Goal: Task Accomplishment & Management: Complete application form

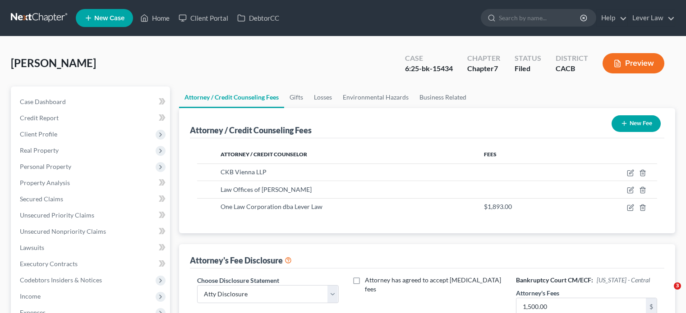
select select "0"
click at [45, 17] on link at bounding box center [40, 18] width 58 height 16
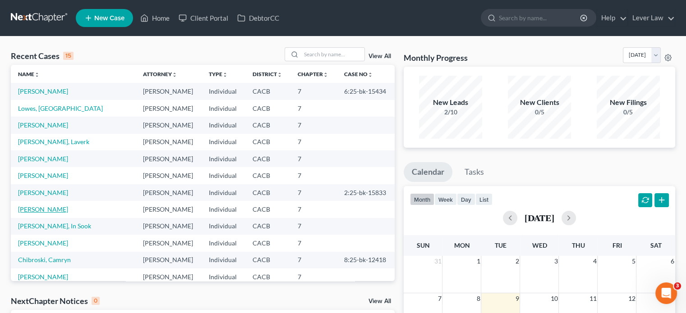
click at [47, 208] on link "[PERSON_NAME]" at bounding box center [43, 210] width 50 height 8
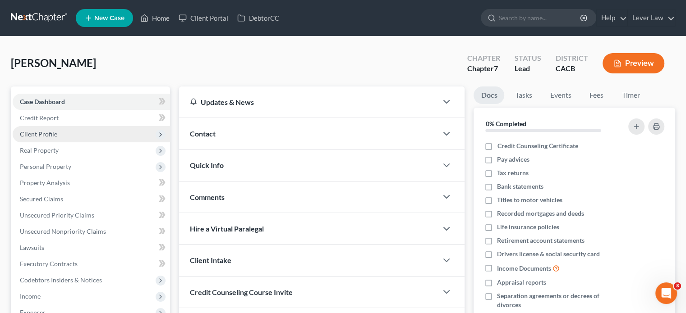
click at [54, 135] on span "Client Profile" at bounding box center [38, 134] width 37 height 8
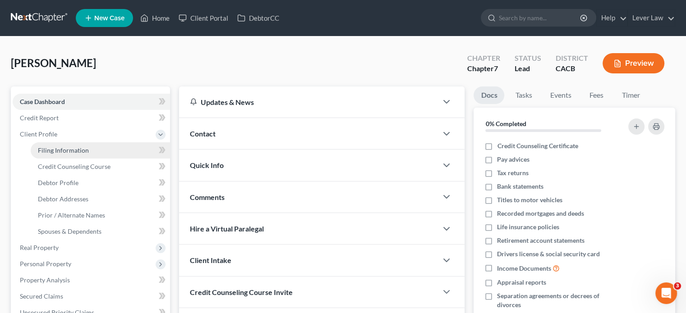
click at [60, 153] on span "Filing Information" at bounding box center [63, 151] width 51 height 8
select select "0"
select select "3"
select select "0"
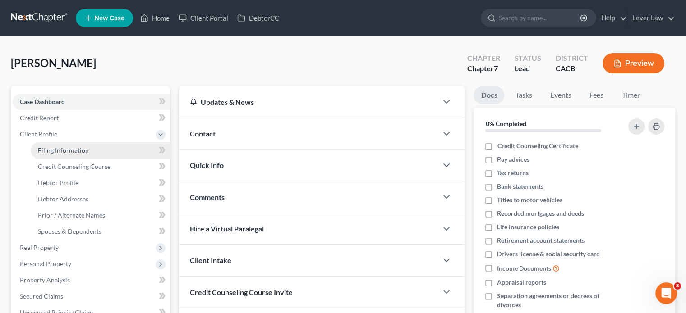
select select "4"
select select "0"
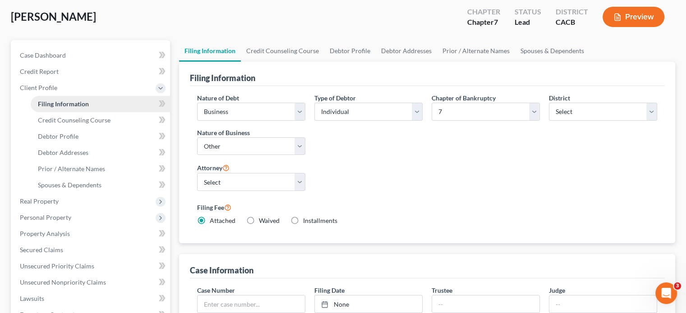
scroll to position [45, 0]
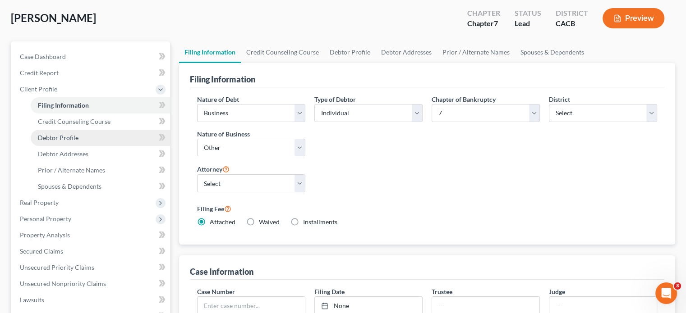
click at [71, 138] on span "Debtor Profile" at bounding box center [58, 138] width 41 height 8
select select "0"
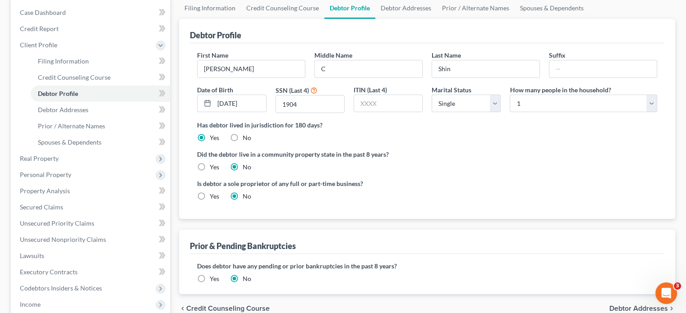
scroll to position [90, 0]
click at [78, 113] on link "Debtor Addresses" at bounding box center [100, 109] width 139 height 16
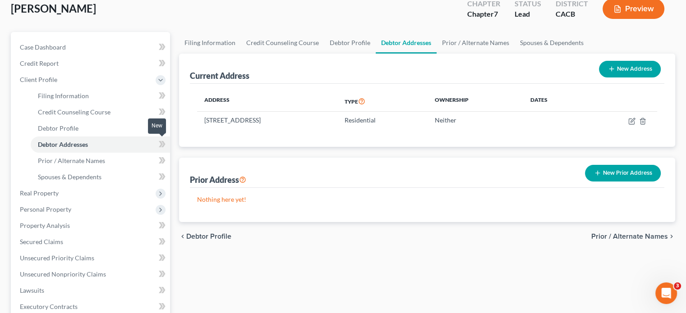
scroll to position [90, 0]
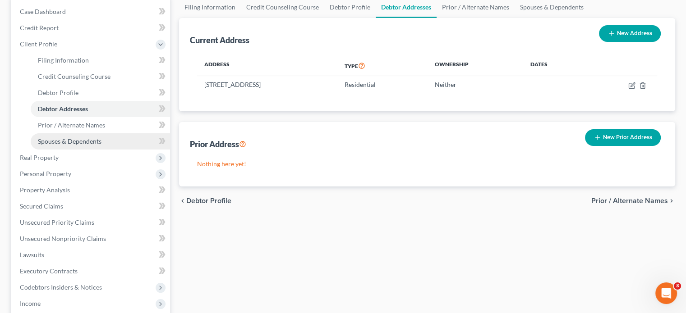
click at [63, 141] on span "Spouses & Dependents" at bounding box center [70, 142] width 64 height 8
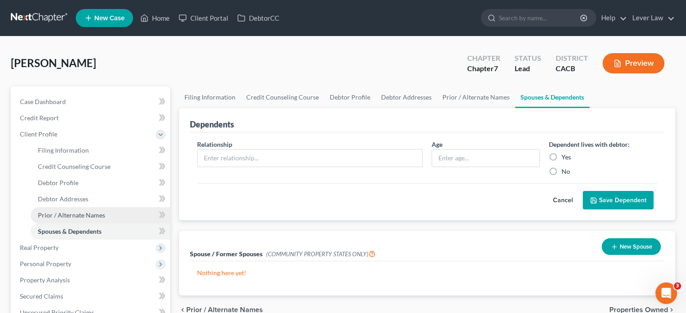
click at [97, 217] on span "Prior / Alternate Names" at bounding box center [71, 216] width 67 height 8
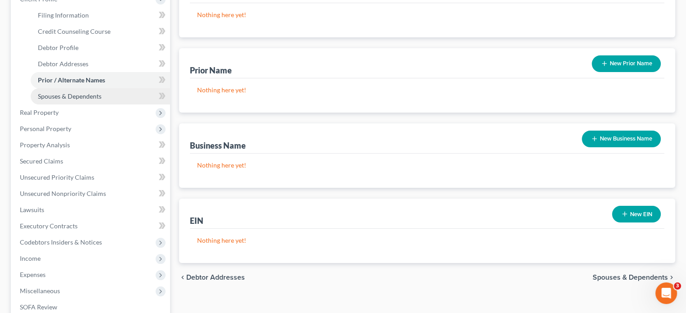
click at [73, 98] on span "Spouses & Dependents" at bounding box center [70, 96] width 64 height 8
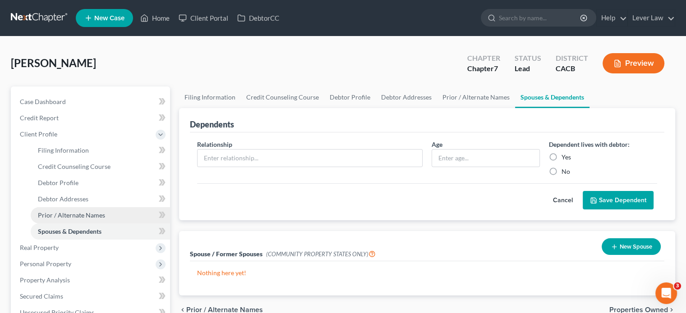
click at [96, 216] on span "Prior / Alternate Names" at bounding box center [71, 216] width 67 height 8
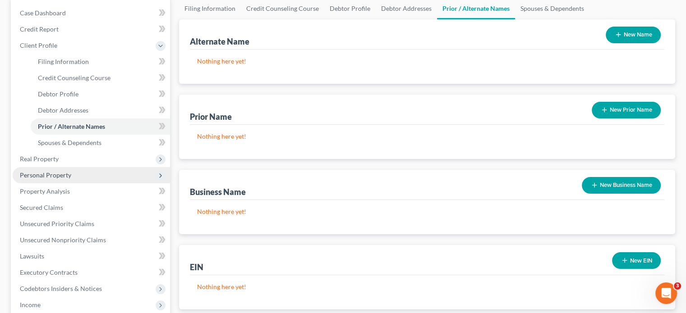
scroll to position [90, 0]
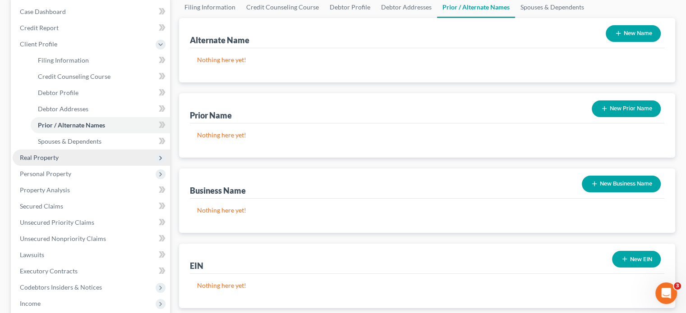
click at [68, 160] on span "Real Property" at bounding box center [91, 158] width 157 height 16
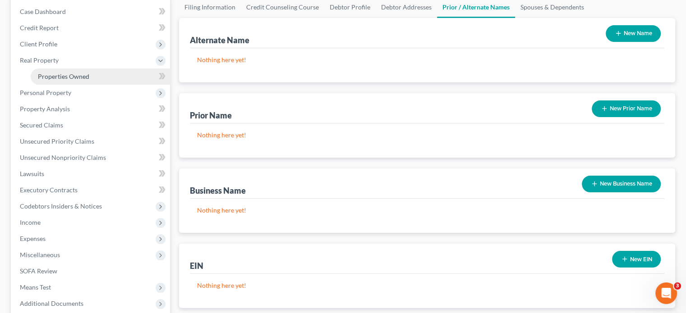
click at [74, 72] on link "Properties Owned" at bounding box center [100, 77] width 139 height 16
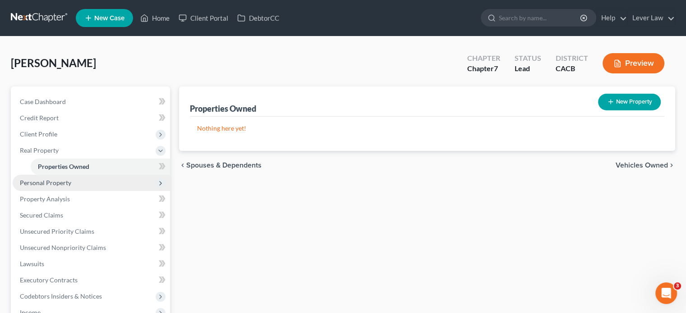
click at [81, 184] on span "Personal Property" at bounding box center [91, 183] width 157 height 16
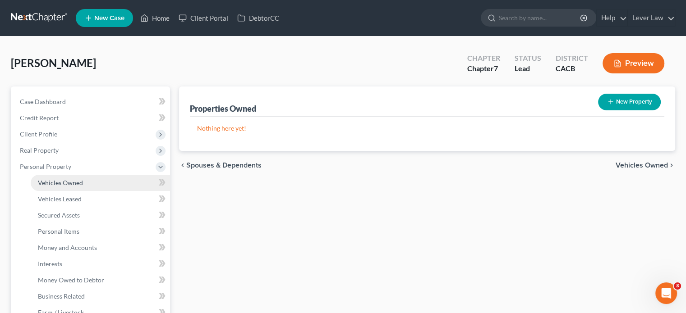
click at [84, 184] on link "Vehicles Owned" at bounding box center [100, 183] width 139 height 16
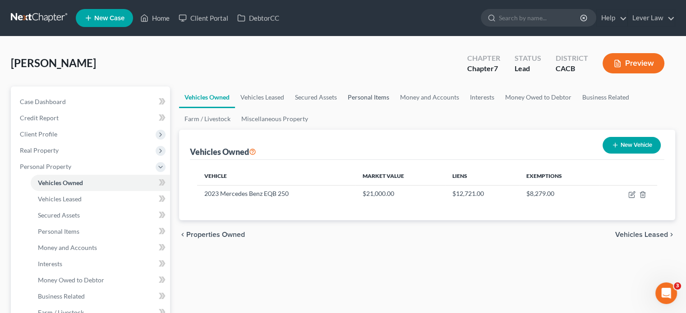
click at [361, 92] on link "Personal Items" at bounding box center [368, 98] width 52 height 22
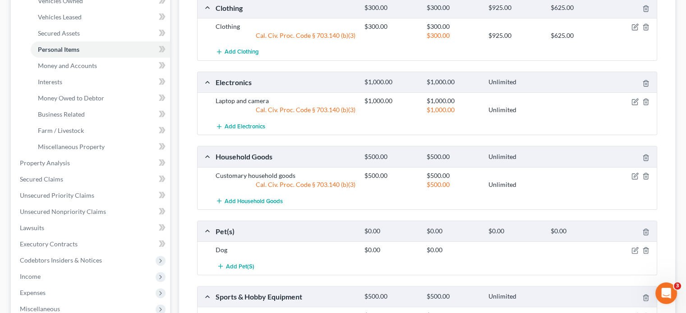
scroll to position [45, 0]
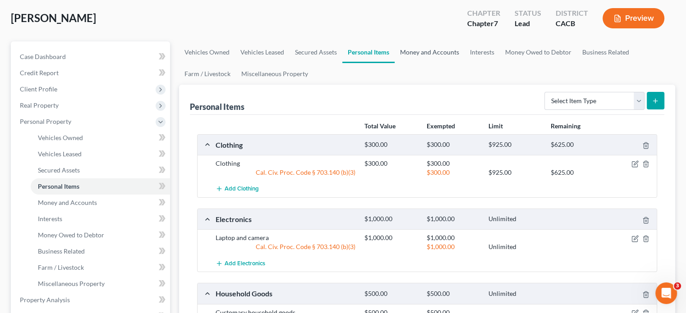
click at [419, 56] on link "Money and Accounts" at bounding box center [430, 52] width 70 height 22
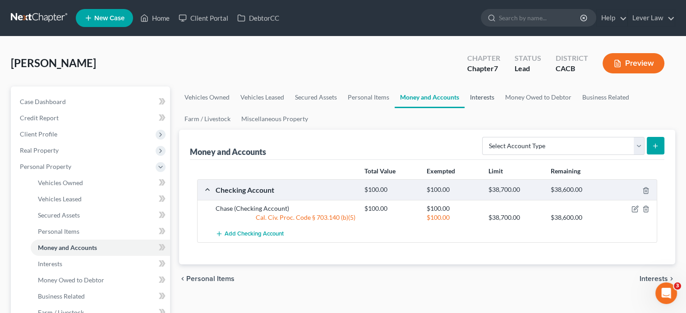
click at [489, 98] on link "Interests" at bounding box center [482, 98] width 35 height 22
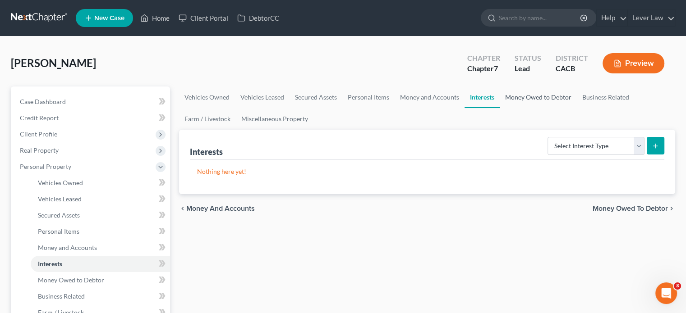
click at [529, 97] on link "Money Owed to Debtor" at bounding box center [538, 98] width 77 height 22
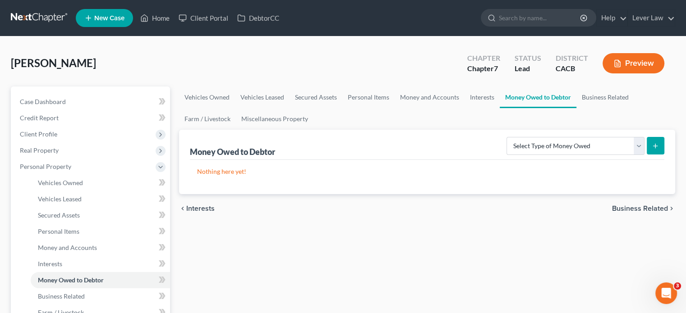
scroll to position [45, 0]
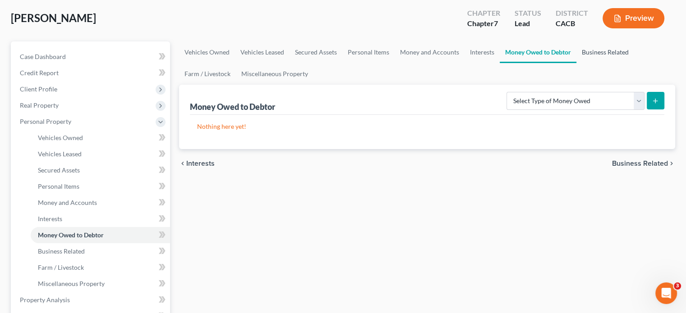
click at [586, 56] on link "Business Related" at bounding box center [605, 52] width 58 height 22
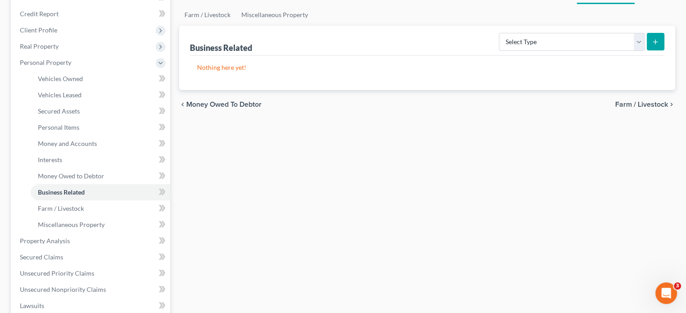
scroll to position [225, 0]
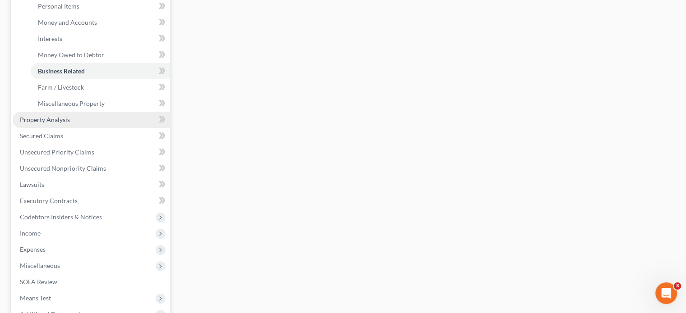
click at [41, 125] on link "Property Analysis" at bounding box center [91, 120] width 157 height 16
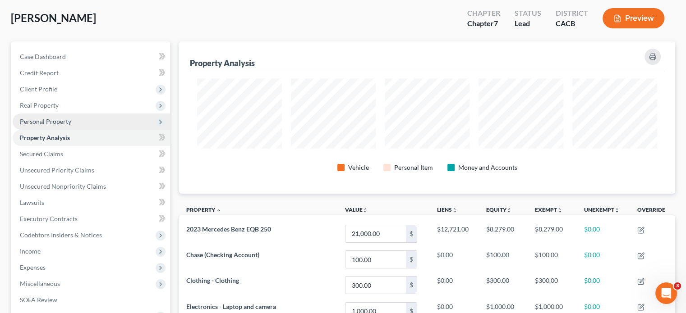
click at [41, 119] on span "Personal Property" at bounding box center [45, 122] width 51 height 8
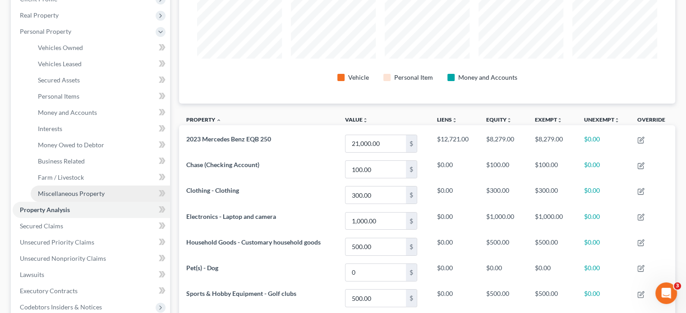
click at [63, 195] on span "Miscellaneous Property" at bounding box center [71, 194] width 67 height 8
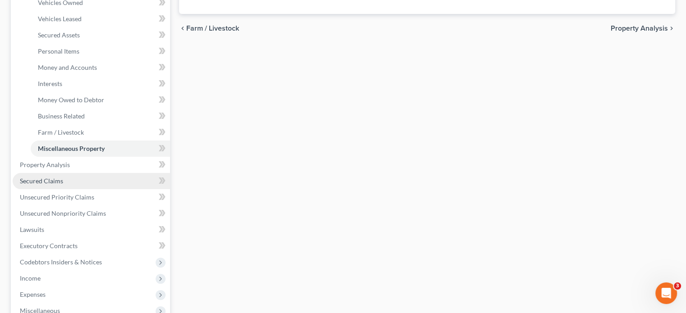
click at [65, 187] on link "Secured Claims" at bounding box center [91, 181] width 157 height 16
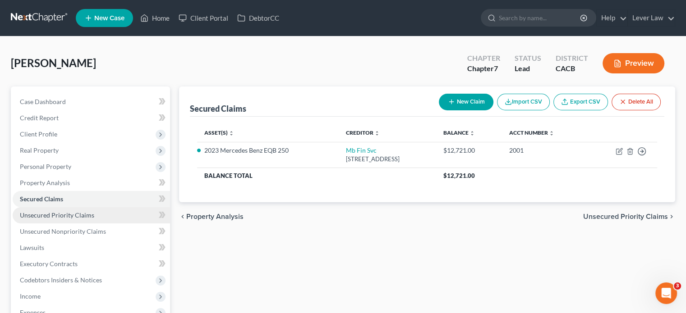
click at [97, 221] on link "Unsecured Priority Claims" at bounding box center [91, 215] width 157 height 16
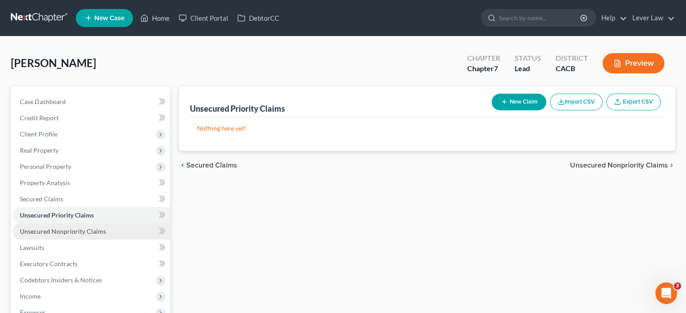
click at [100, 230] on span "Unsecured Nonpriority Claims" at bounding box center [63, 232] width 86 height 8
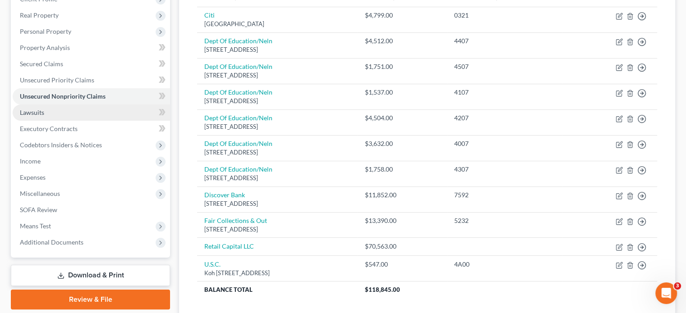
click at [32, 109] on span "Lawsuits" at bounding box center [32, 113] width 24 height 8
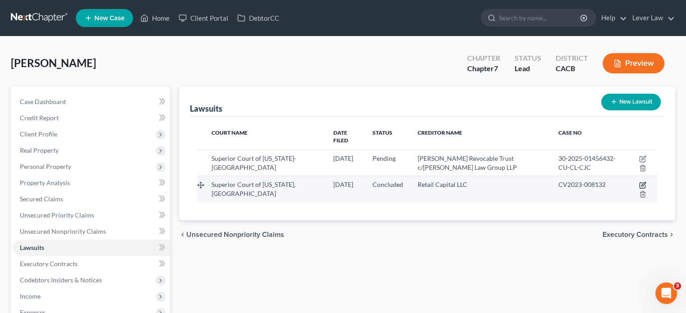
click at [642, 182] on icon "button" at bounding box center [642, 185] width 7 height 7
select select "2"
select select "4"
select select "3"
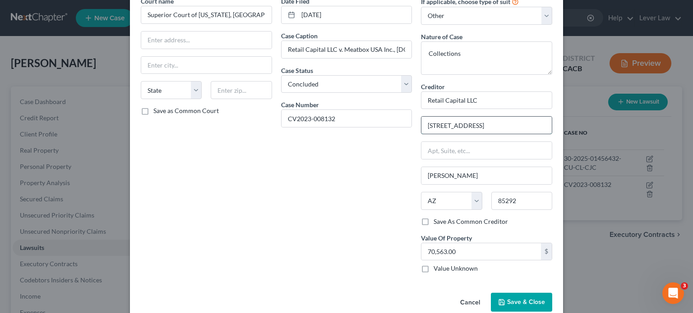
drag, startPoint x: 539, startPoint y: 121, endPoint x: 417, endPoint y: 128, distance: 122.4
click at [421, 128] on div "1501 W. Fountainhead Parkway #630" at bounding box center [486, 125] width 131 height 18
click at [507, 306] on button "Save & Close" at bounding box center [521, 302] width 61 height 19
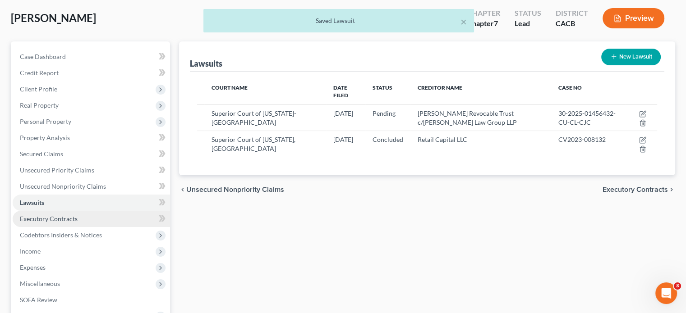
click at [67, 223] on link "Executory Contracts" at bounding box center [91, 219] width 157 height 16
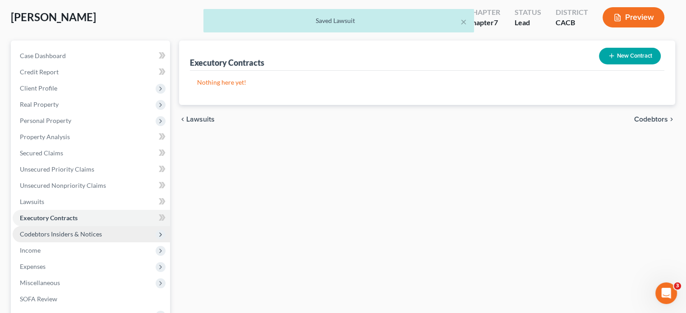
click at [70, 233] on span "Codebtors Insiders & Notices" at bounding box center [61, 234] width 82 height 8
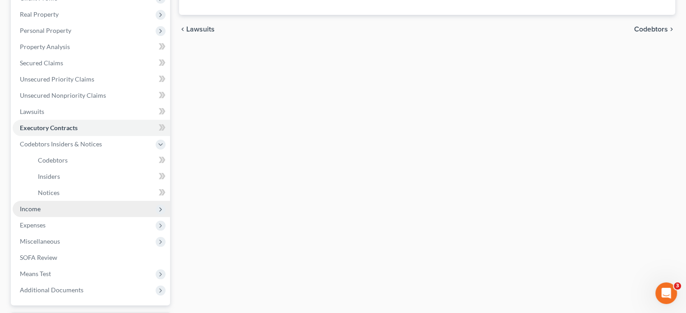
click at [64, 211] on span "Income" at bounding box center [91, 209] width 157 height 16
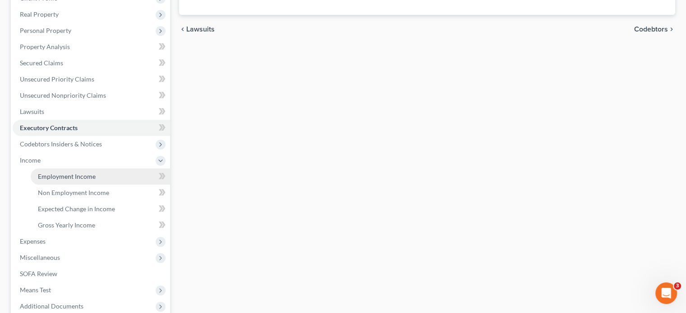
click at [72, 176] on span "Employment Income" at bounding box center [67, 177] width 58 height 8
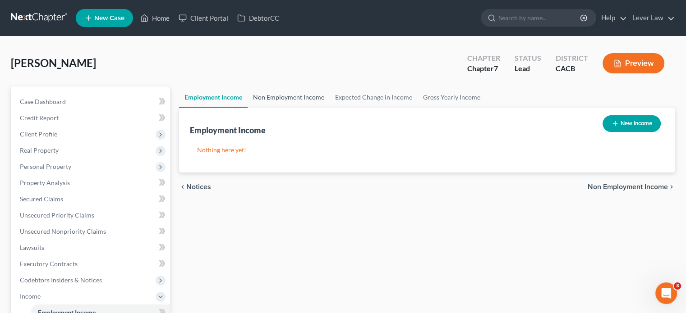
click at [292, 103] on link "Non Employment Income" at bounding box center [289, 98] width 82 height 22
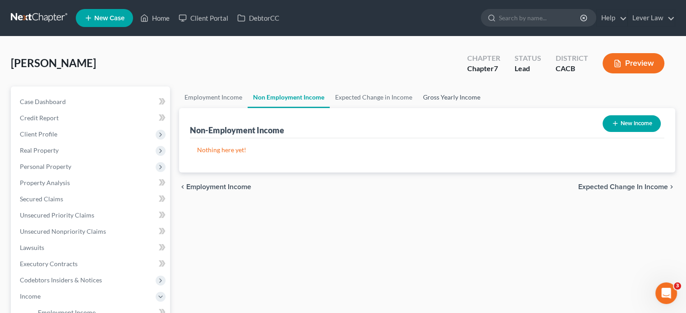
click at [446, 94] on link "Gross Yearly Income" at bounding box center [452, 98] width 68 height 22
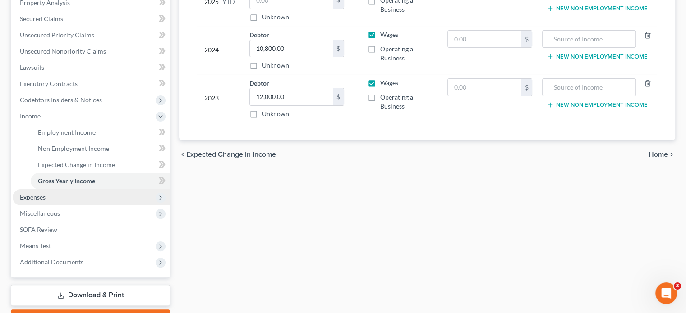
click at [67, 196] on span "Expenses" at bounding box center [91, 197] width 157 height 16
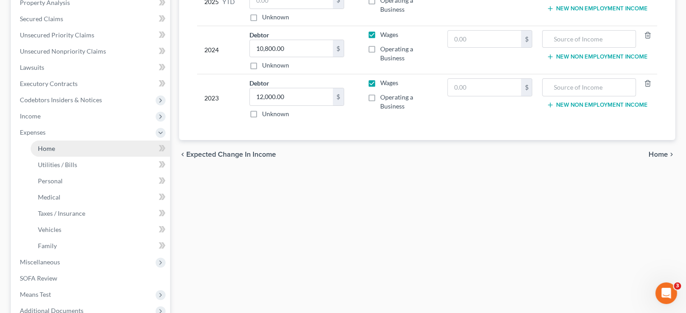
click at [70, 149] on link "Home" at bounding box center [100, 149] width 139 height 16
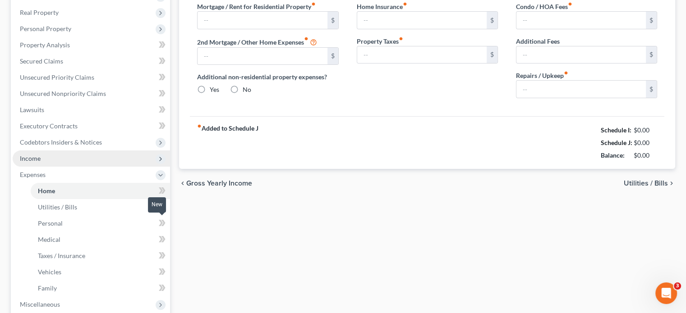
type input "0.00"
radio input "true"
type input "0.00"
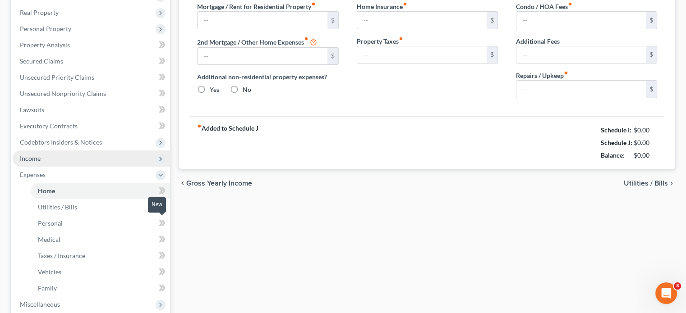
type input "0.00"
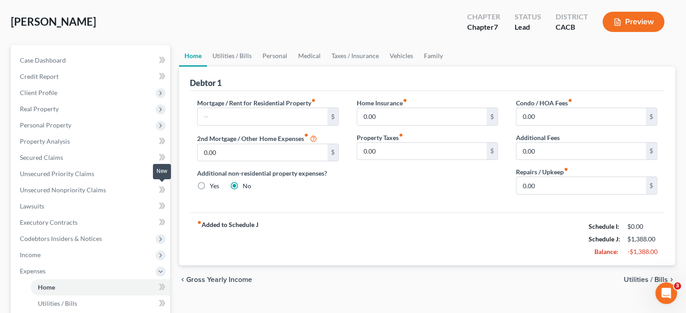
scroll to position [45, 0]
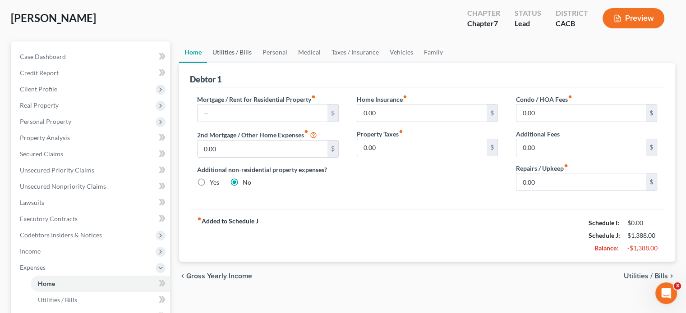
click at [251, 52] on link "Utilities / Bills" at bounding box center [232, 52] width 50 height 22
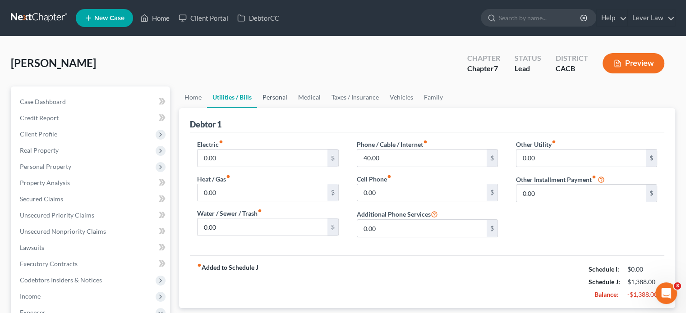
click at [280, 100] on link "Personal" at bounding box center [275, 98] width 36 height 22
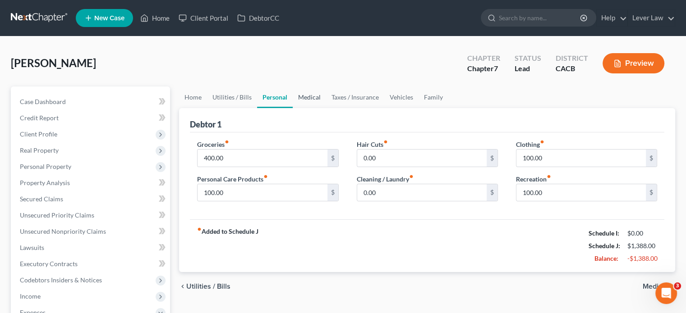
click at [317, 98] on link "Medical" at bounding box center [309, 98] width 33 height 22
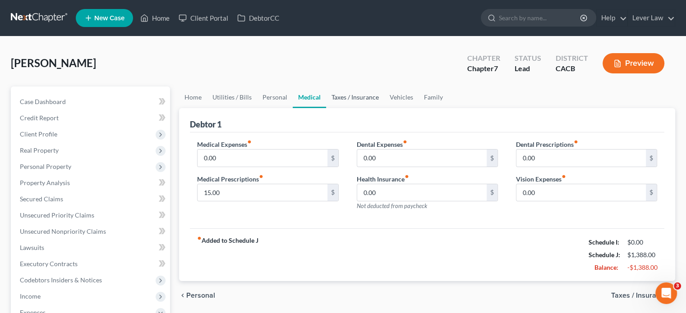
click at [359, 99] on link "Taxes / Insurance" at bounding box center [355, 98] width 58 height 22
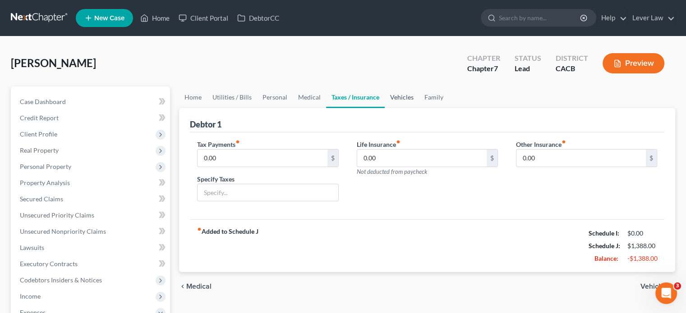
click at [394, 99] on link "Vehicles" at bounding box center [402, 98] width 34 height 22
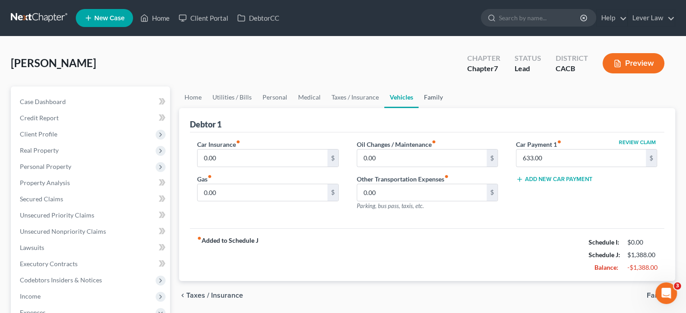
click at [428, 100] on link "Family" at bounding box center [434, 98] width 30 height 22
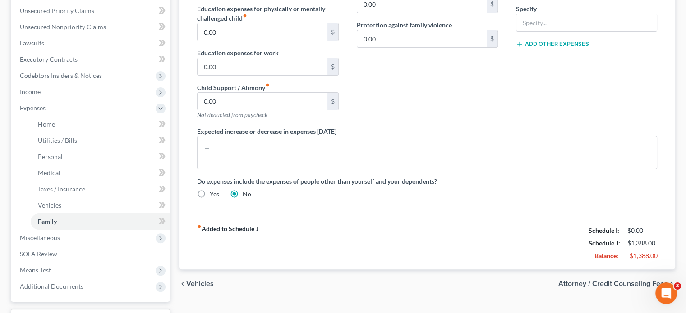
scroll to position [279, 0]
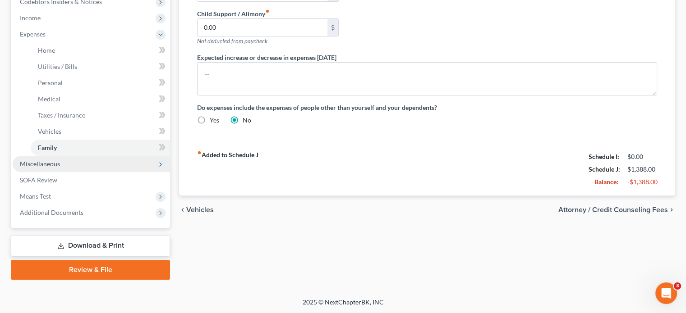
click at [56, 165] on span "Miscellaneous" at bounding box center [40, 164] width 40 height 8
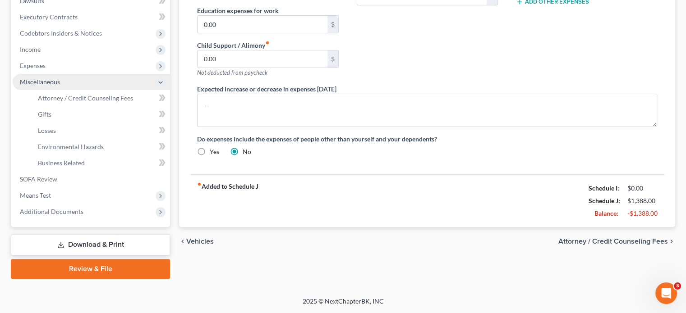
scroll to position [246, 0]
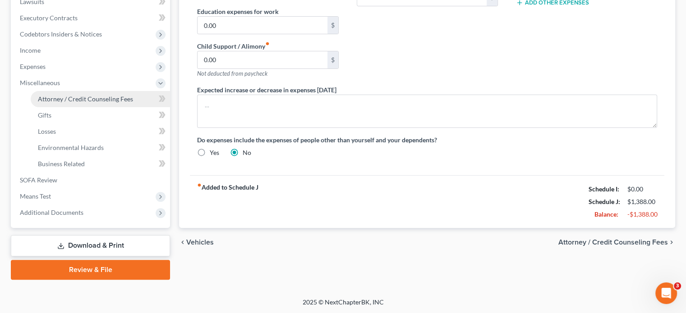
click at [87, 97] on span "Attorney / Credit Counseling Fees" at bounding box center [85, 99] width 95 height 8
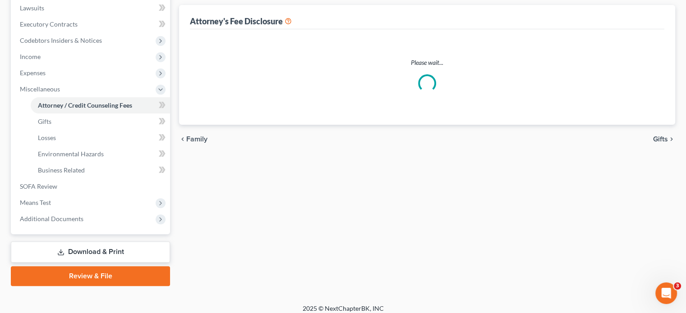
scroll to position [198, 0]
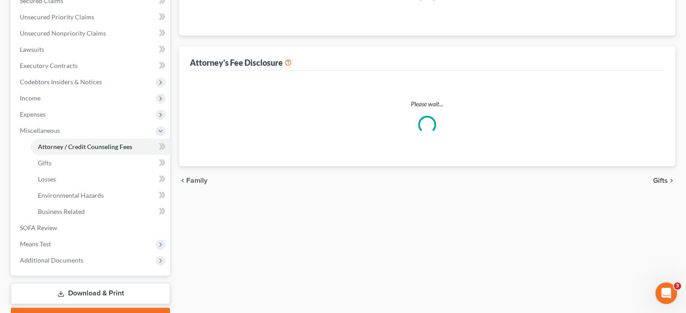
select select "0"
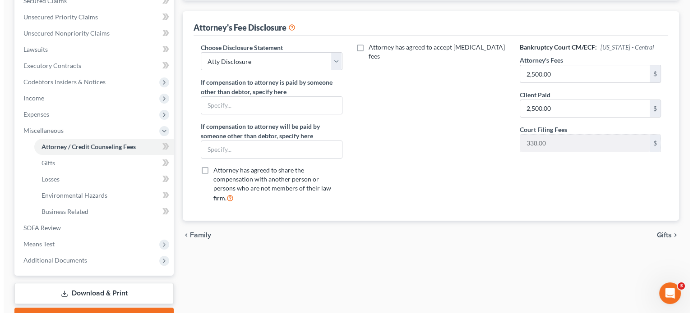
scroll to position [0, 0]
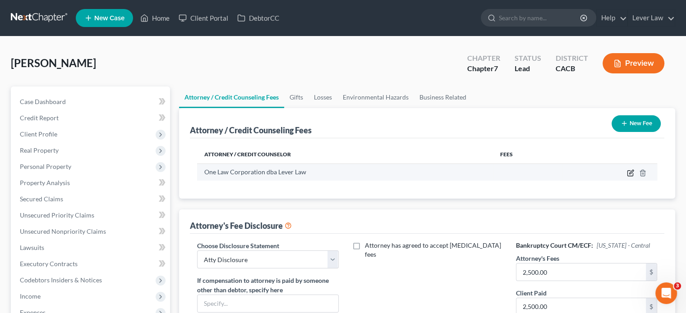
click at [631, 175] on icon "button" at bounding box center [630, 173] width 7 height 7
select select "4"
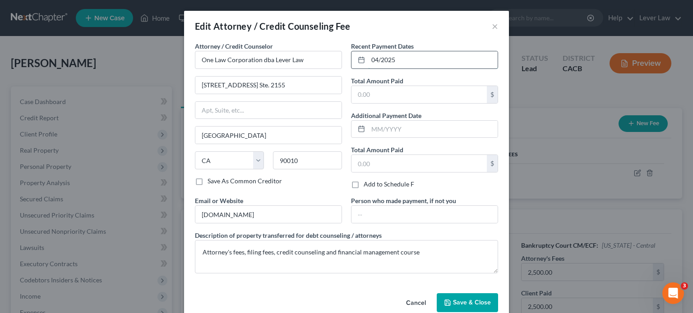
click at [409, 65] on input "04/2025" at bounding box center [432, 59] width 129 height 17
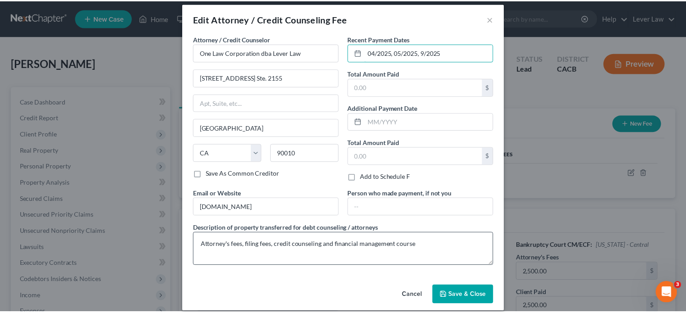
scroll to position [16, 0]
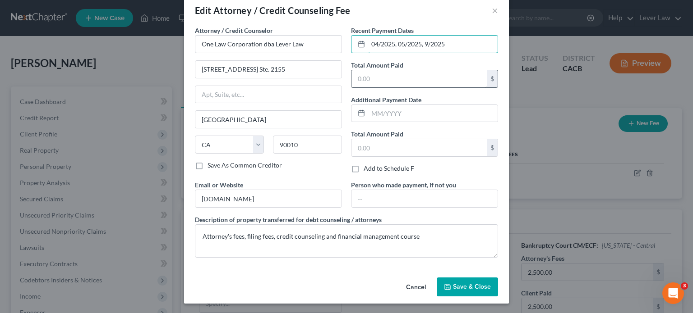
type input "04/2025, 05/2025, 9/2025"
drag, startPoint x: 420, startPoint y: 87, endPoint x: 390, endPoint y: 29, distance: 65.4
click at [420, 87] on input "text" at bounding box center [418, 78] width 135 height 17
type input "2,500"
click at [467, 285] on span "Save & Close" at bounding box center [472, 287] width 38 height 8
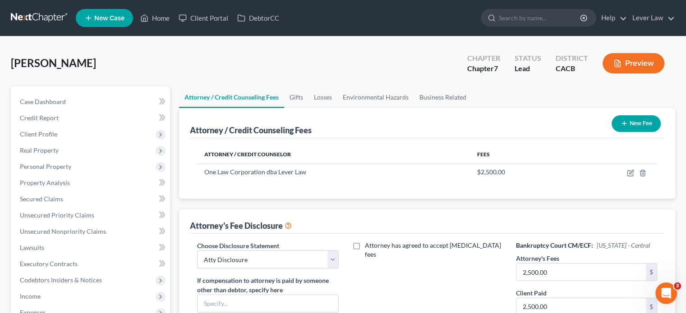
scroll to position [135, 0]
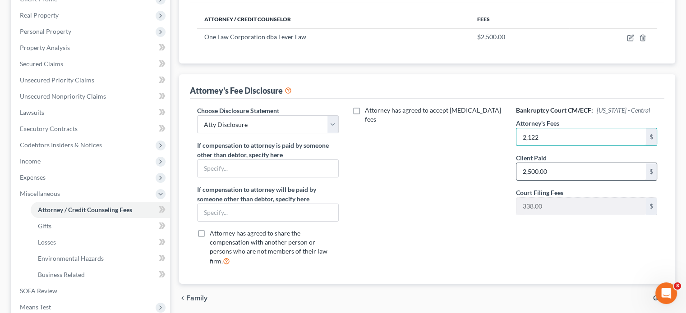
type input "2,122"
click at [551, 163] on input "2,500.00" at bounding box center [580, 171] width 129 height 17
type input "2,122"
click at [461, 189] on div "Attorney has agreed to accept retainer fees" at bounding box center [427, 189] width 159 height 167
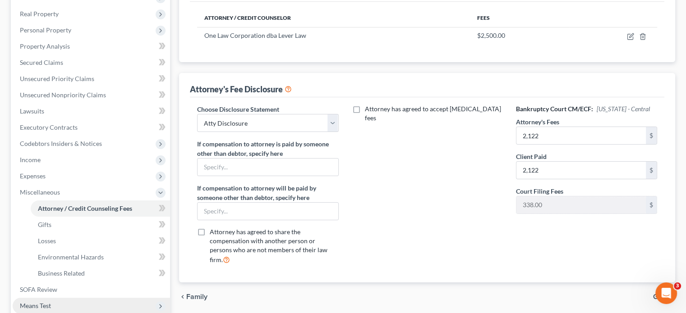
scroll to position [225, 0]
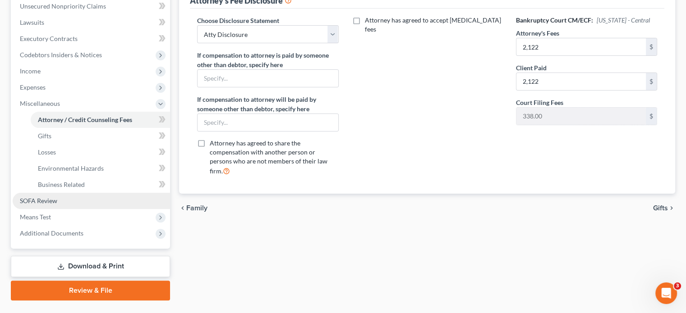
click at [55, 204] on span "SOFA Review" at bounding box center [38, 201] width 37 height 8
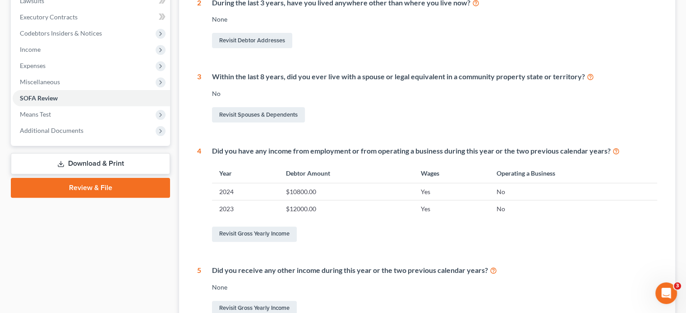
scroll to position [225, 0]
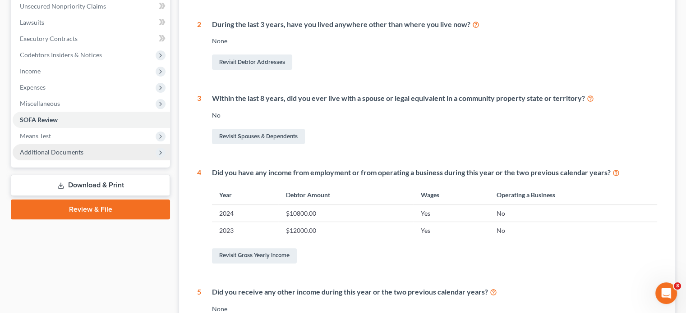
drag, startPoint x: 65, startPoint y: 135, endPoint x: 70, endPoint y: 144, distance: 10.3
click at [65, 135] on span "Means Test" at bounding box center [91, 136] width 157 height 16
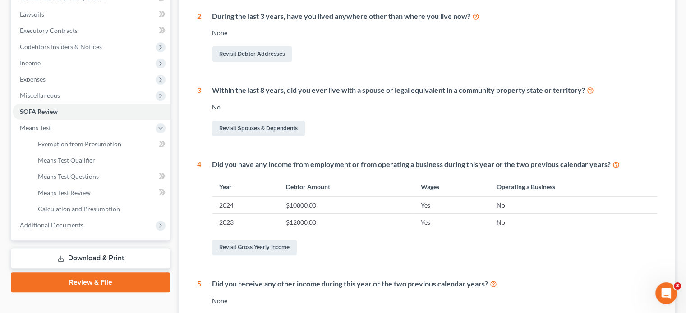
scroll to position [135, 0]
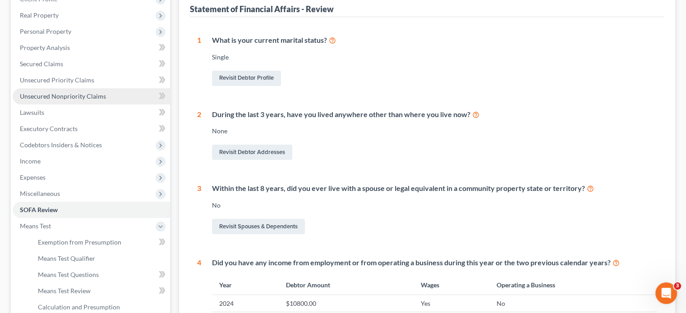
click at [65, 94] on span "Unsecured Nonpriority Claims" at bounding box center [63, 96] width 86 height 8
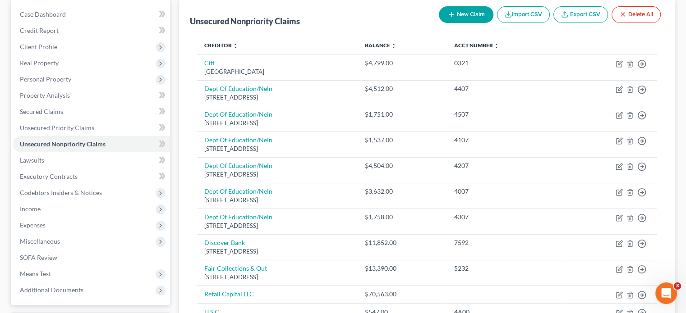
scroll to position [90, 0]
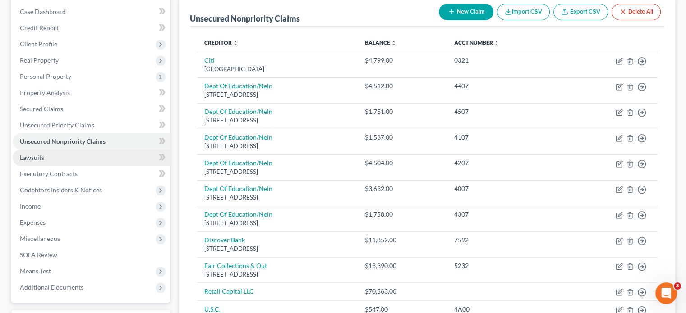
click at [56, 158] on link "Lawsuits" at bounding box center [91, 158] width 157 height 16
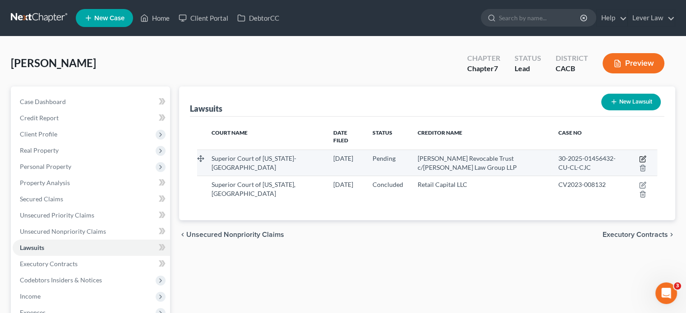
click at [640, 156] on icon "button" at bounding box center [642, 159] width 7 height 7
select select "4"
select select "0"
select select "4"
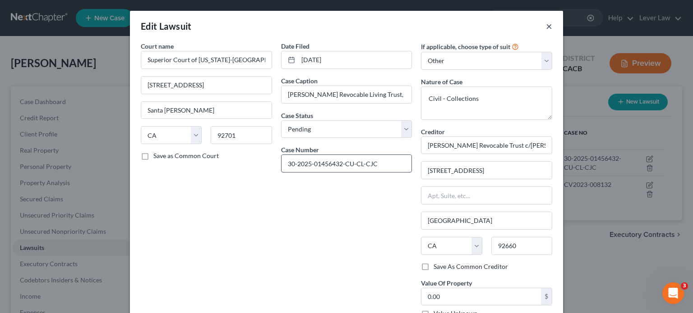
drag, startPoint x: 545, startPoint y: 27, endPoint x: 373, endPoint y: 167, distance: 222.1
click at [349, 193] on div "Edit Lawsuit × Court name * Superior Court of California-Orange County 700 Civi…" at bounding box center [346, 188] width 433 height 354
drag, startPoint x: 382, startPoint y: 162, endPoint x: 252, endPoint y: 164, distance: 130.3
click at [252, 164] on div "Court name * Superior Court of California-Orange County 700 Civic Center West S…" at bounding box center [346, 183] width 420 height 284
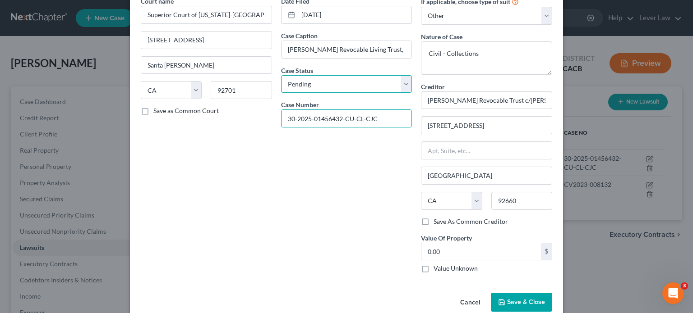
click at [374, 88] on select "Select Pending On Appeal Concluded" at bounding box center [346, 84] width 131 height 18
select select "2"
click at [281, 75] on select "Select Pending On Appeal Concluded" at bounding box center [346, 84] width 131 height 18
click at [344, 172] on div "Date Filed 01/27/2025 Case Caption Yee Pak Revocable Living Trust, Grace Pak, T…" at bounding box center [346, 138] width 140 height 284
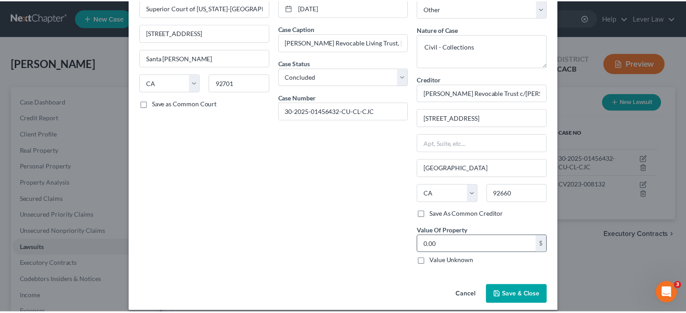
scroll to position [60, 0]
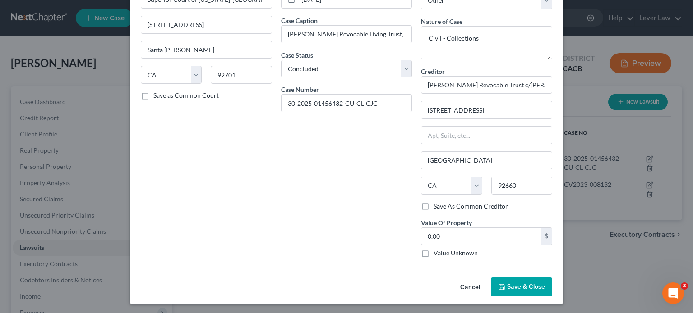
click at [512, 285] on span "Save & Close" at bounding box center [526, 287] width 38 height 8
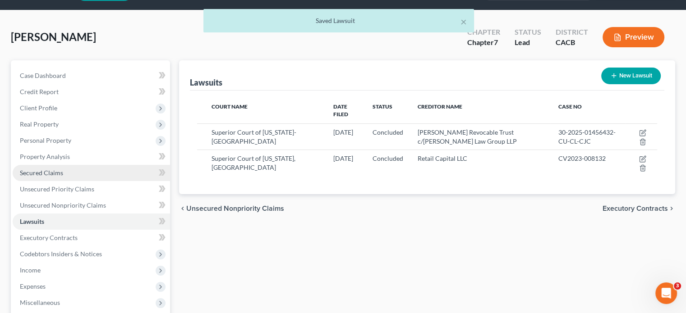
scroll to position [45, 0]
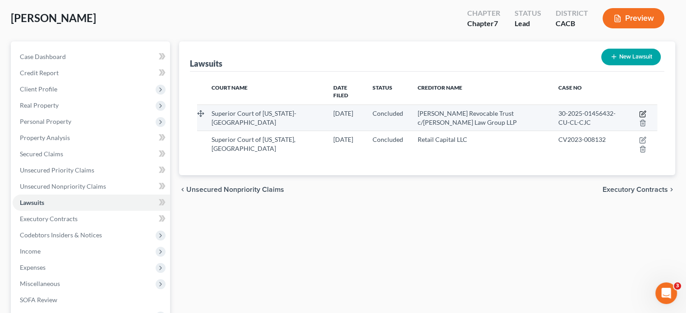
click at [642, 110] on icon "button" at bounding box center [642, 113] width 7 height 7
select select "4"
select select "2"
select select "4"
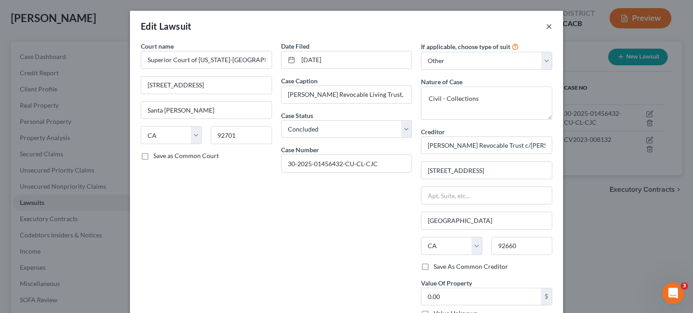
click at [546, 27] on button "×" at bounding box center [549, 26] width 6 height 11
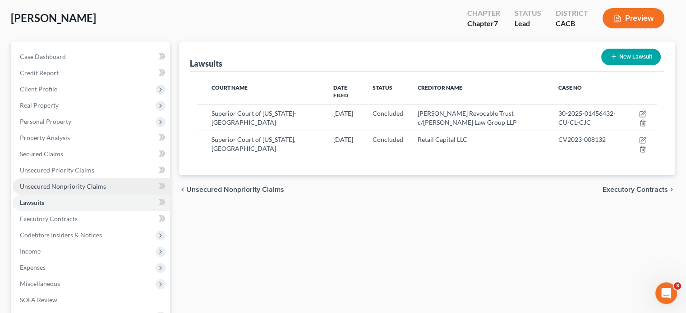
click at [63, 193] on link "Unsecured Nonpriority Claims" at bounding box center [91, 187] width 157 height 16
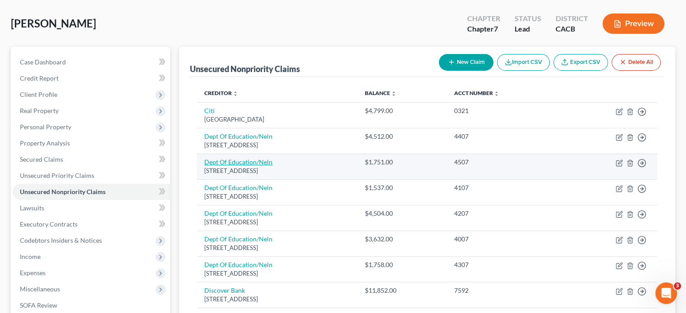
scroll to position [90, 0]
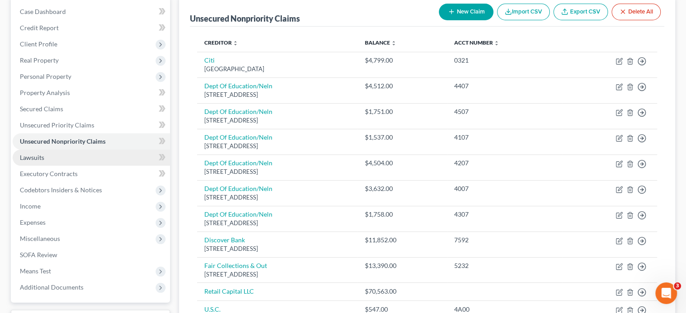
drag, startPoint x: 54, startPoint y: 160, endPoint x: 60, endPoint y: 165, distance: 7.7
click at [54, 161] on link "Lawsuits" at bounding box center [91, 158] width 157 height 16
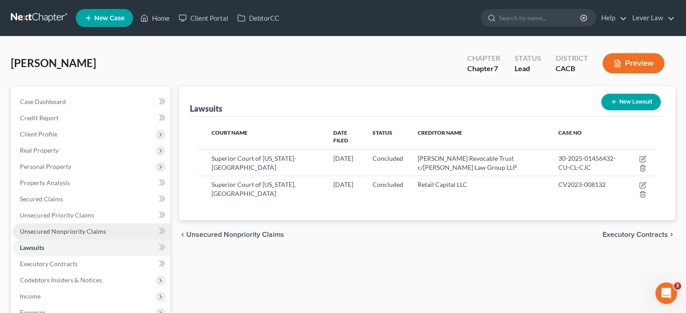
click at [56, 230] on span "Unsecured Nonpriority Claims" at bounding box center [63, 232] width 86 height 8
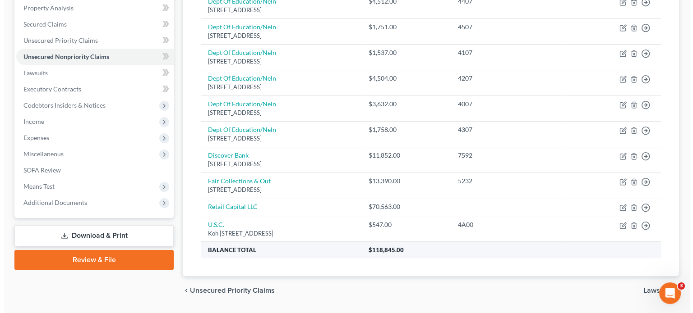
scroll to position [200, 0]
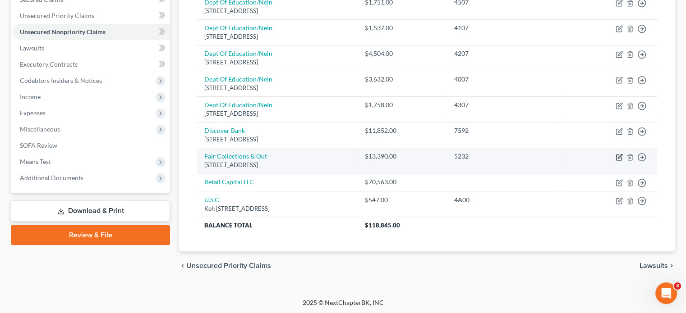
click at [617, 158] on icon "button" at bounding box center [619, 157] width 7 height 7
select select "21"
select select "1"
select select "0"
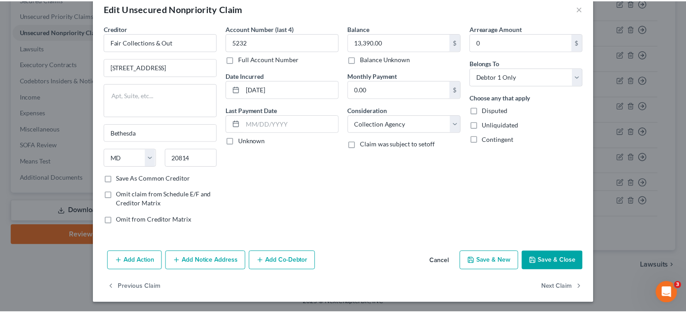
scroll to position [18, 0]
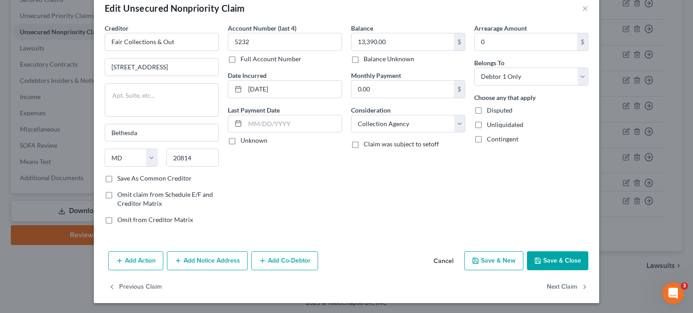
click at [536, 259] on polyline "button" at bounding box center [537, 258] width 2 height 1
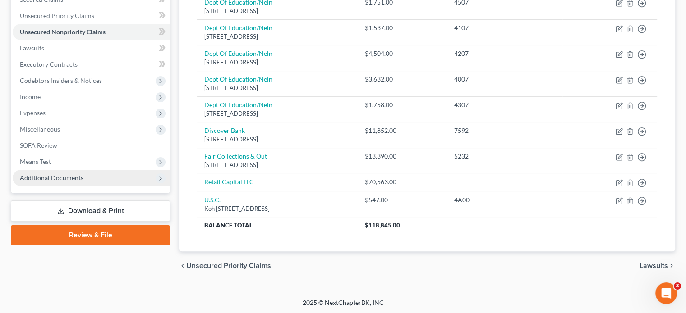
drag, startPoint x: 48, startPoint y: 130, endPoint x: 54, endPoint y: 181, distance: 50.8
click at [48, 130] on span "Miscellaneous" at bounding box center [40, 129] width 40 height 8
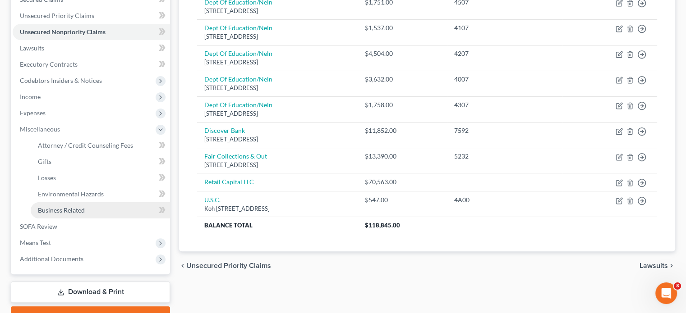
click at [58, 208] on span "Business Related" at bounding box center [61, 211] width 47 height 8
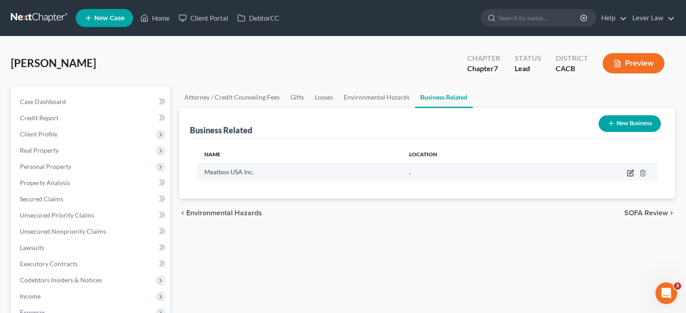
click at [630, 173] on icon "button" at bounding box center [630, 173] width 7 height 7
select select "officer"
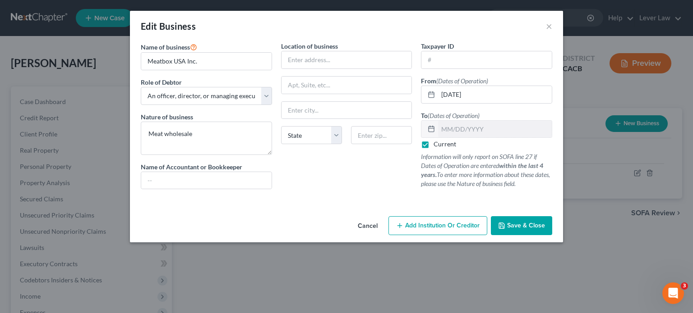
click at [433, 147] on label "Current" at bounding box center [444, 144] width 23 height 9
click at [437, 146] on input "Current" at bounding box center [440, 143] width 6 height 6
checkbox input "false"
click at [511, 228] on span "Save & Close" at bounding box center [526, 226] width 38 height 8
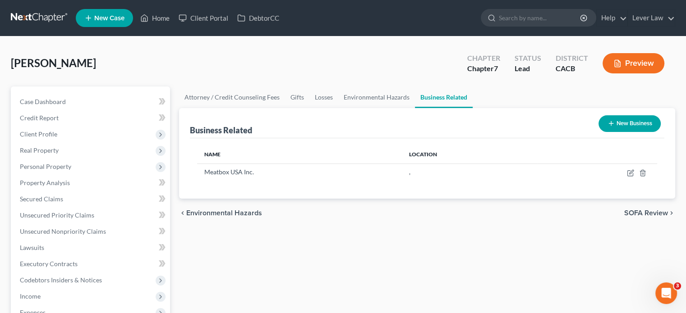
click at [56, 18] on link at bounding box center [40, 18] width 58 height 16
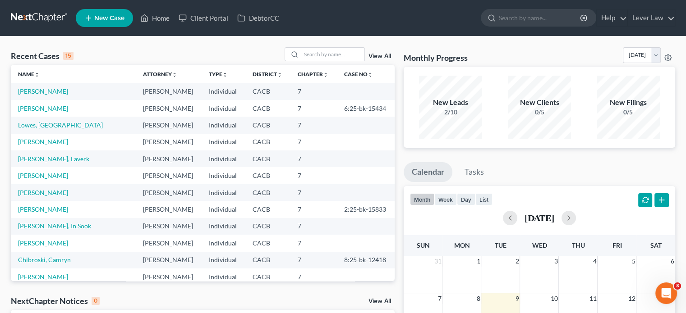
click at [46, 225] on link "[PERSON_NAME], In Sook" at bounding box center [54, 226] width 73 height 8
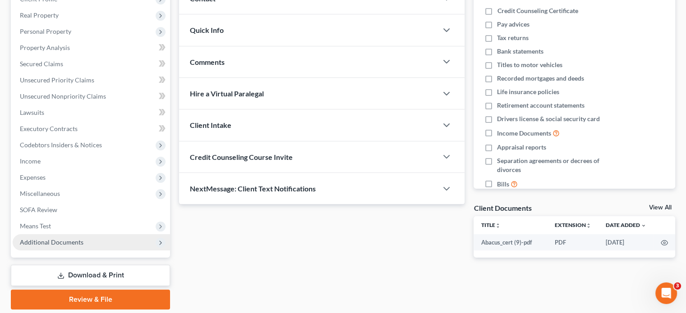
scroll to position [165, 0]
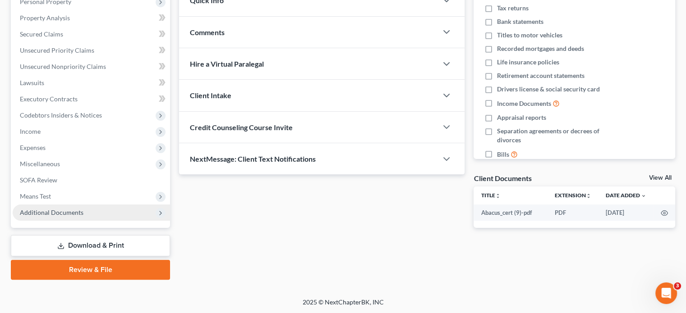
click at [60, 214] on span "Additional Documents" at bounding box center [52, 213] width 64 height 8
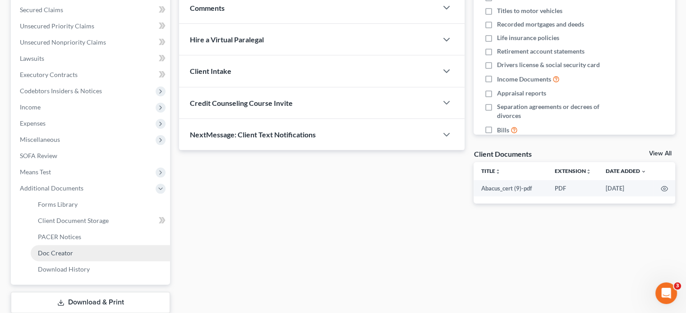
scroll to position [246, 0]
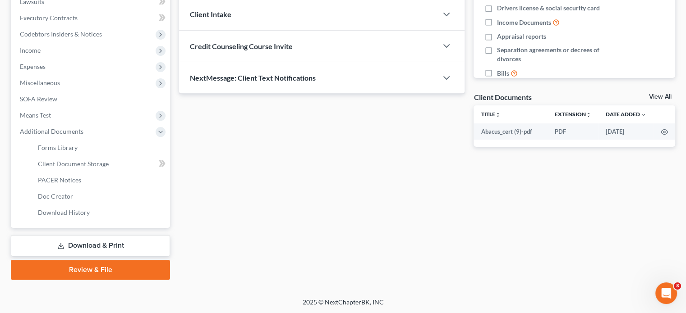
click at [74, 250] on link "Download & Print" at bounding box center [90, 245] width 159 height 21
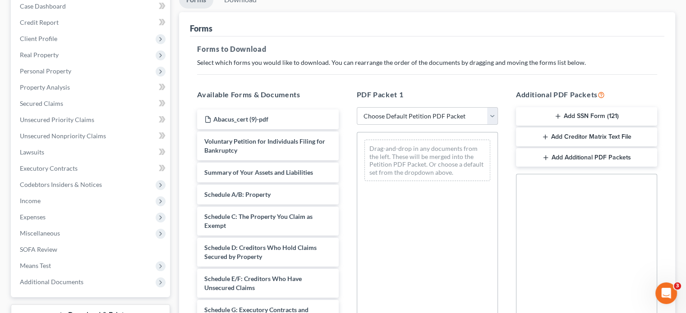
scroll to position [135, 0]
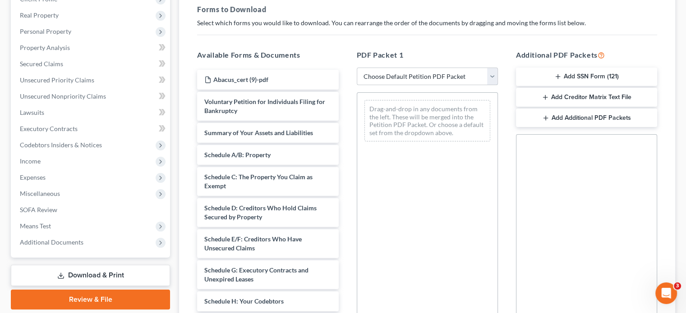
drag, startPoint x: 417, startPoint y: 78, endPoint x: 420, endPoint y: 83, distance: 6.5
click at [417, 78] on select "Choose Default Petition PDF Packet Complete Bankruptcy Petition (all forms and …" at bounding box center [427, 77] width 141 height 18
select select "5"
click at [357, 68] on select "Choose Default Petition PDF Packet Complete Bankruptcy Petition (all forms and …" at bounding box center [427, 77] width 141 height 18
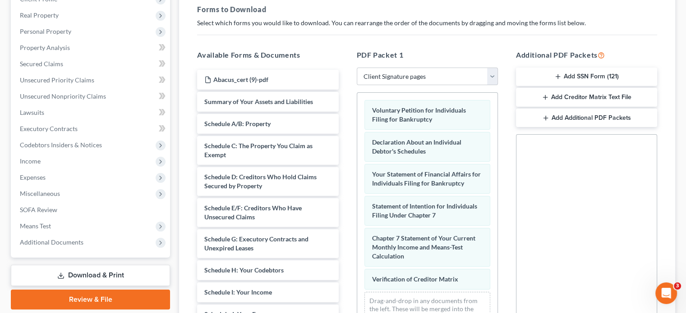
click at [612, 74] on button "Add SSN Form (121)" at bounding box center [586, 77] width 141 height 19
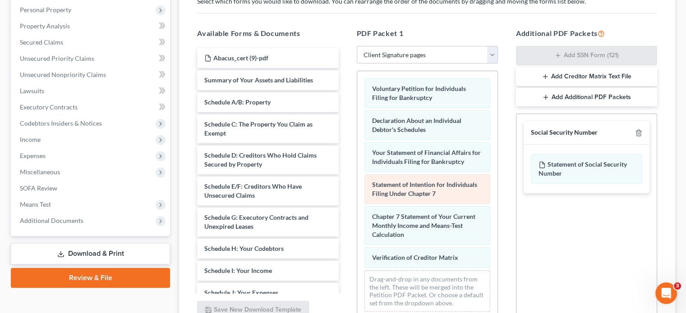
scroll to position [225, 0]
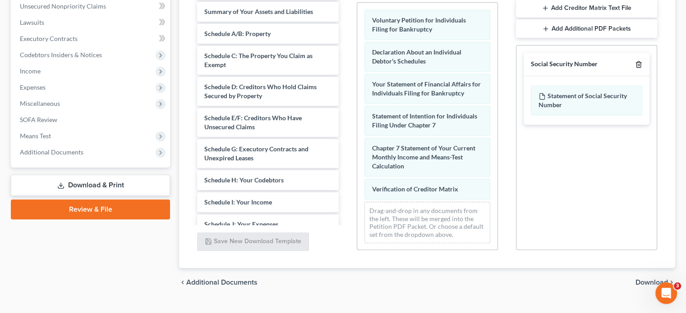
click at [637, 64] on icon "button" at bounding box center [638, 64] width 7 height 7
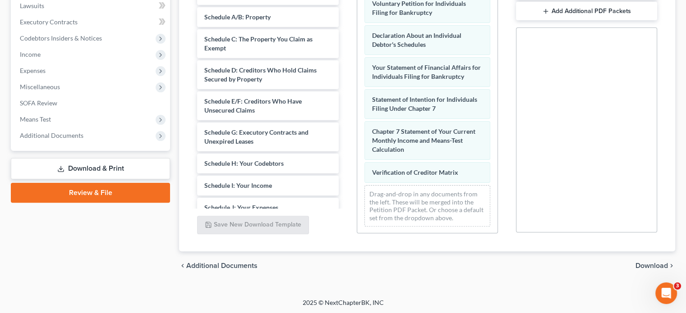
scroll to position [243, 0]
click at [668, 262] on icon "chevron_right" at bounding box center [671, 265] width 7 height 7
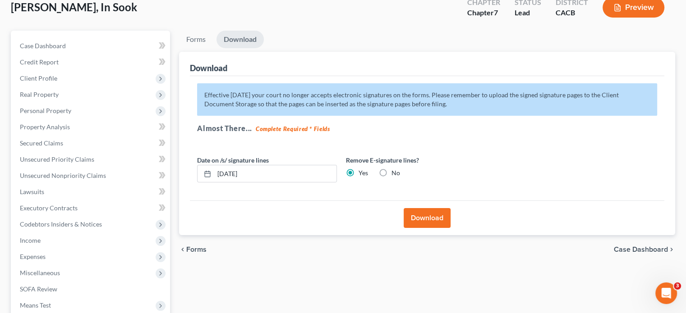
scroll to position [30, 0]
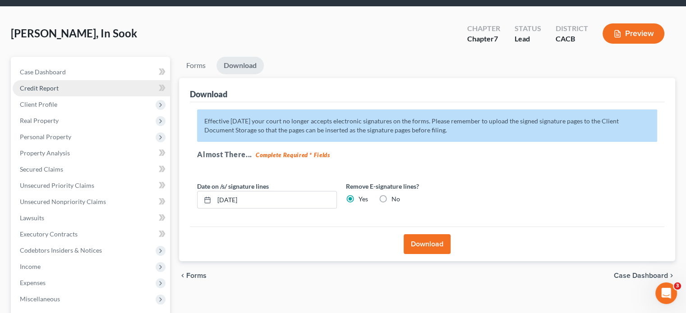
click at [60, 82] on link "Credit Report" at bounding box center [91, 88] width 157 height 16
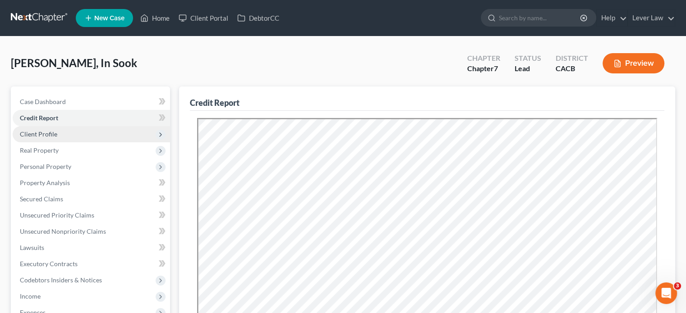
click at [71, 138] on span "Client Profile" at bounding box center [91, 134] width 157 height 16
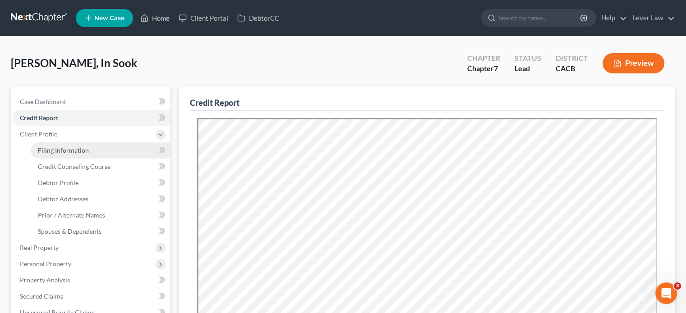
click at [70, 147] on span "Filing Information" at bounding box center [63, 151] width 51 height 8
select select "0"
select select "3"
select select "0"
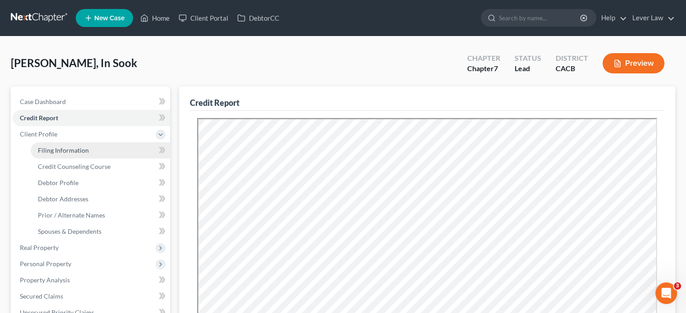
select select "4"
select select "0"
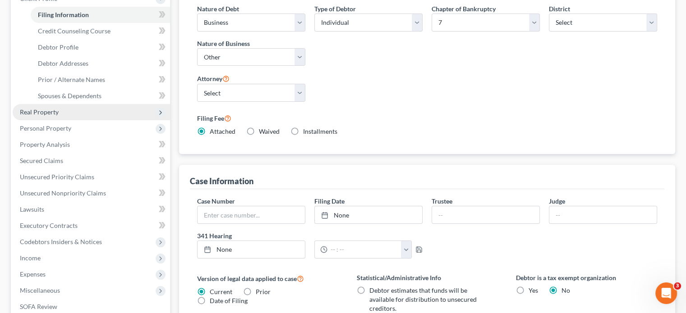
scroll to position [135, 0]
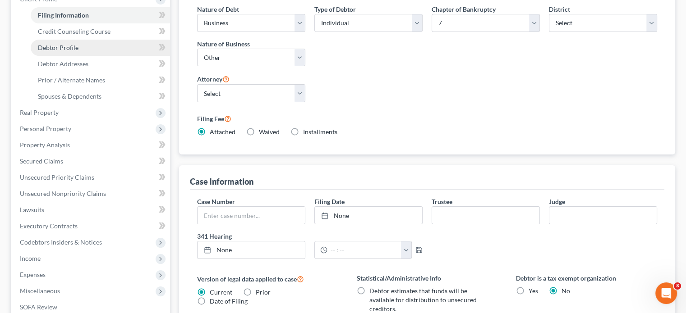
click at [70, 51] on link "Debtor Profile" at bounding box center [100, 48] width 139 height 16
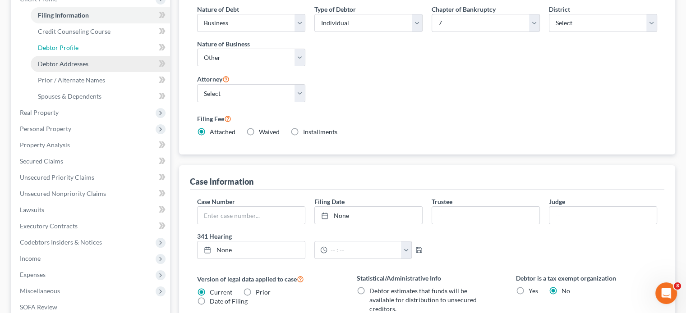
select select "1"
select select "2"
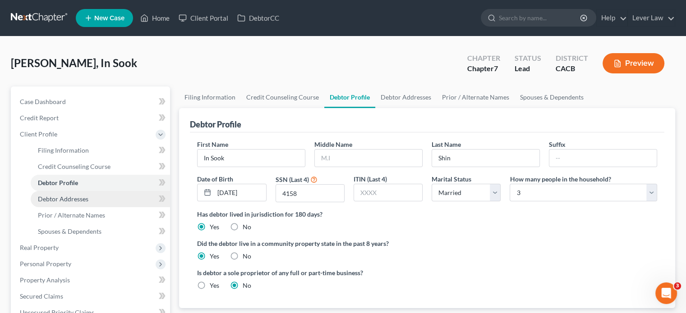
click at [58, 198] on span "Debtor Addresses" at bounding box center [63, 199] width 51 height 8
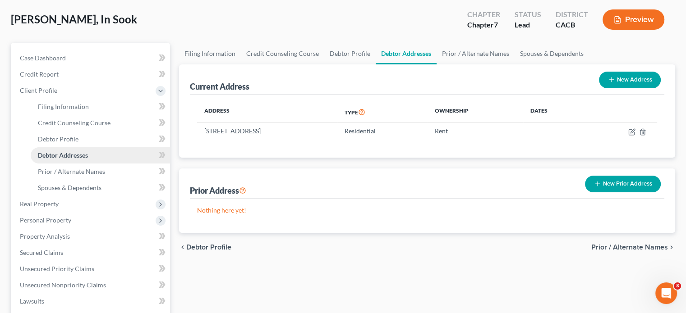
scroll to position [45, 0]
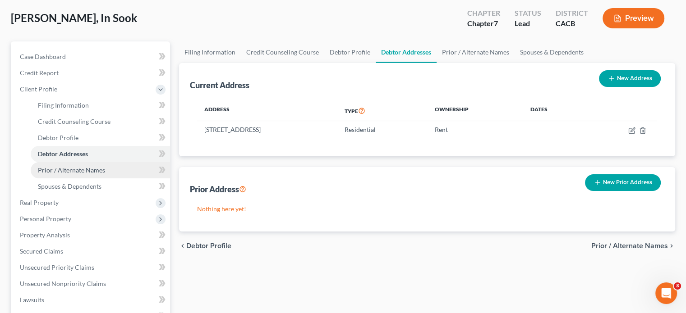
click at [74, 170] on span "Prior / Alternate Names" at bounding box center [71, 170] width 67 height 8
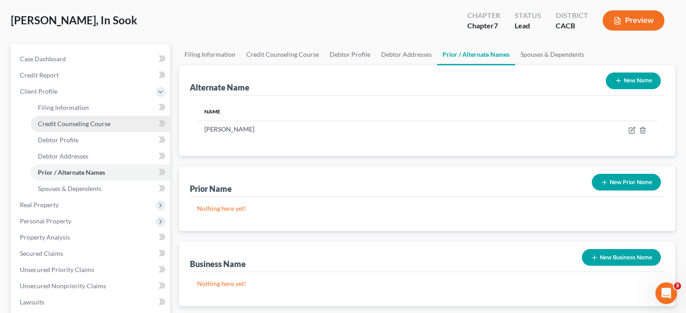
scroll to position [45, 0]
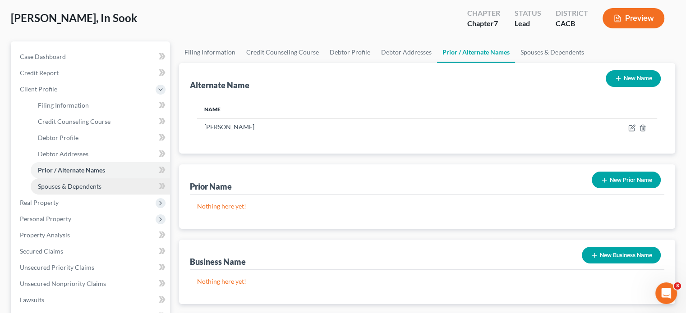
click at [71, 186] on span "Spouses & Dependents" at bounding box center [70, 187] width 64 height 8
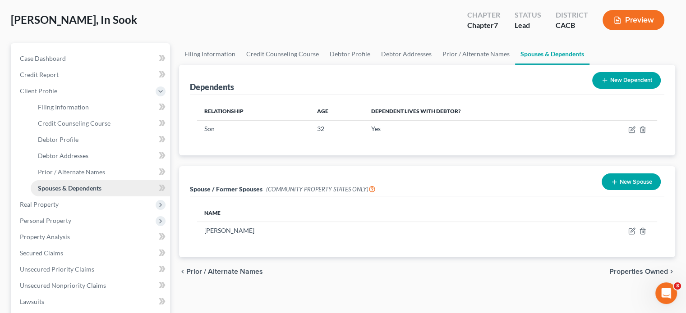
scroll to position [45, 0]
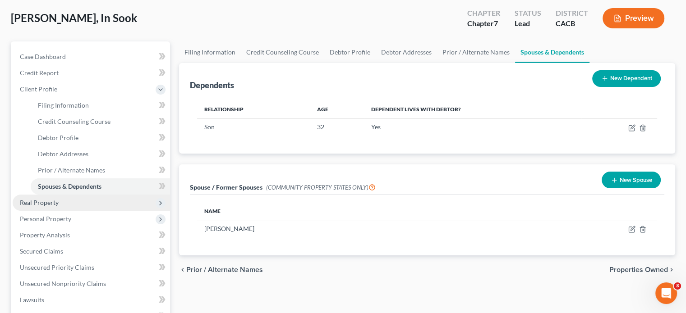
click at [53, 200] on span "Real Property" at bounding box center [39, 203] width 39 height 8
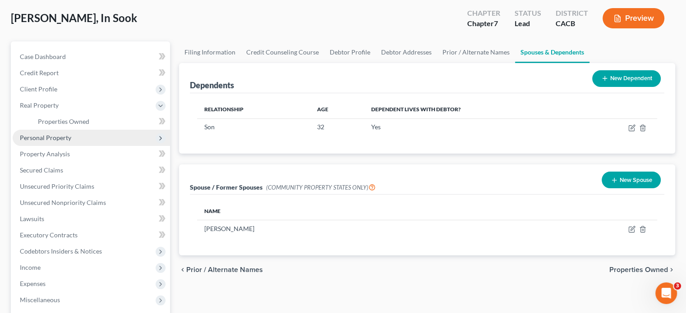
drag, startPoint x: 57, startPoint y: 135, endPoint x: 56, endPoint y: 144, distance: 9.0
click at [56, 135] on span "Personal Property" at bounding box center [45, 138] width 51 height 8
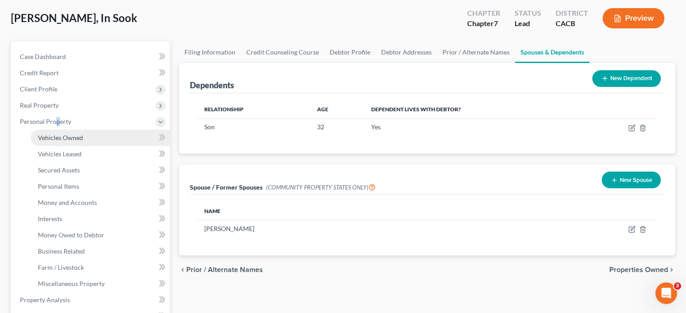
click at [56, 142] on link "Vehicles Owned" at bounding box center [100, 138] width 139 height 16
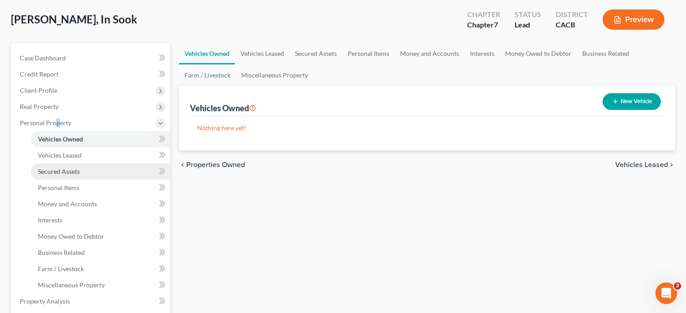
scroll to position [45, 0]
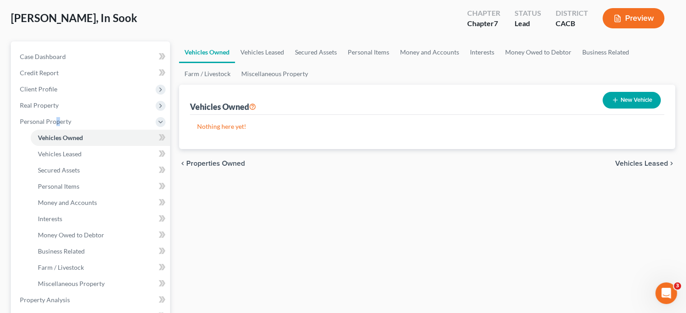
click at [624, 99] on button "New Vehicle" at bounding box center [632, 100] width 58 height 17
select select "0"
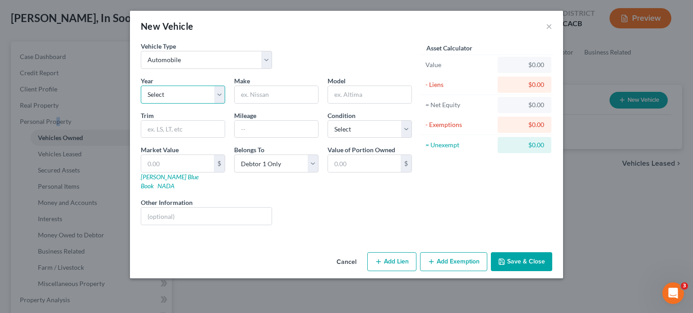
click at [207, 94] on select "Select 2026 2025 2024 2023 2022 2021 2020 2019 2018 2017 2016 2015 2014 2013 20…" at bounding box center [183, 95] width 84 height 18
select select "11"
click at [141, 86] on select "Select 2026 2025 2024 2023 2022 2021 2020 2019 2018 2017 2016 2015 2014 2013 20…" at bounding box center [183, 95] width 84 height 18
click at [252, 97] on input "text" at bounding box center [276, 94] width 83 height 17
type input "Ram"
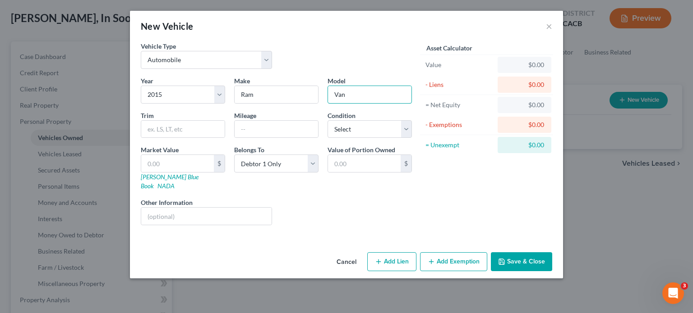
type input "Van"
click at [530, 255] on button "Save & Close" at bounding box center [521, 262] width 61 height 19
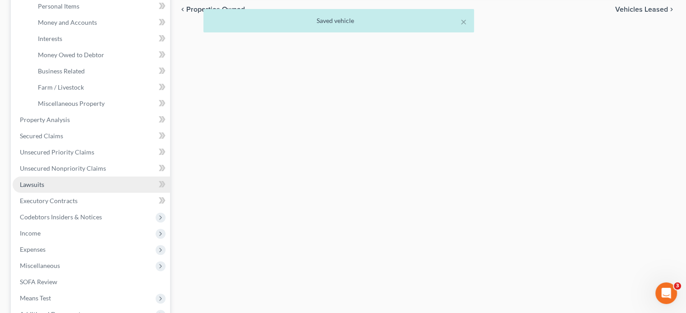
click at [91, 181] on link "Lawsuits" at bounding box center [91, 185] width 157 height 16
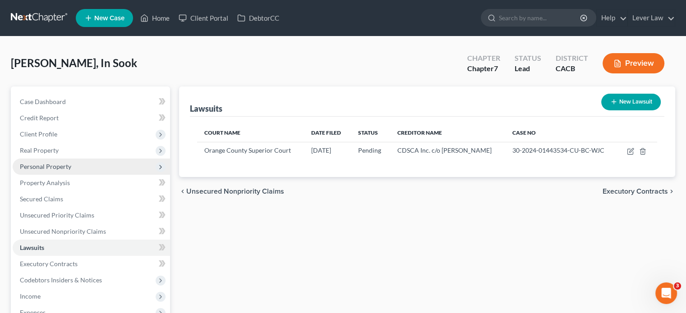
click at [47, 168] on span "Personal Property" at bounding box center [45, 167] width 51 height 8
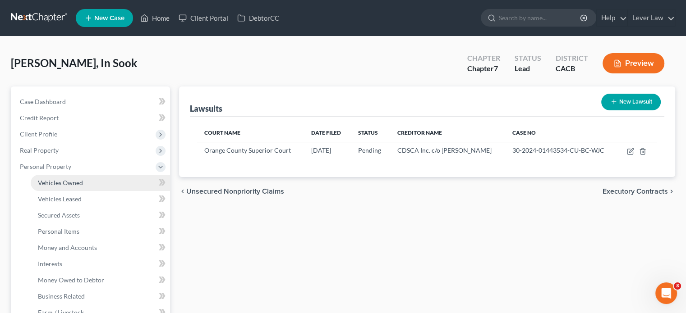
click at [56, 184] on span "Vehicles Owned" at bounding box center [60, 183] width 45 height 8
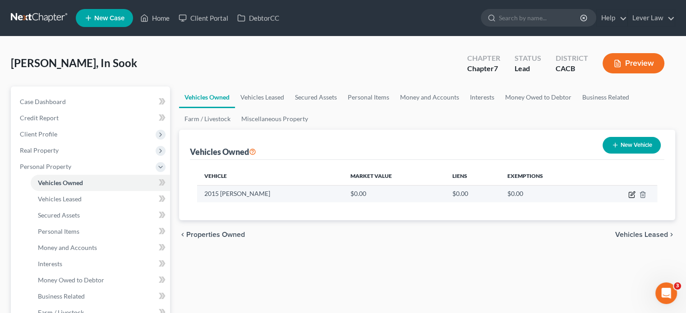
click at [631, 195] on icon "button" at bounding box center [632, 194] width 4 height 4
select select "0"
select select "11"
select select "0"
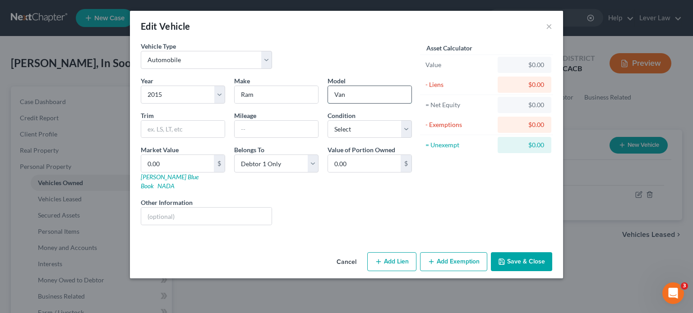
click at [381, 95] on input "Van" at bounding box center [369, 94] width 83 height 17
click at [276, 137] on input "text" at bounding box center [276, 129] width 83 height 17
type input "1"
click at [320, 181] on div "Year Select 2026 2025 2024 2023 2022 2021 2020 2019 2018 2017 2016 2015 2014 20…" at bounding box center [276, 154] width 280 height 156
click at [318, 170] on select "Select Debtor 1 Only Debtor 2 Only Debtor 1 And Debtor 2 Only At Least One Of T…" at bounding box center [276, 164] width 84 height 18
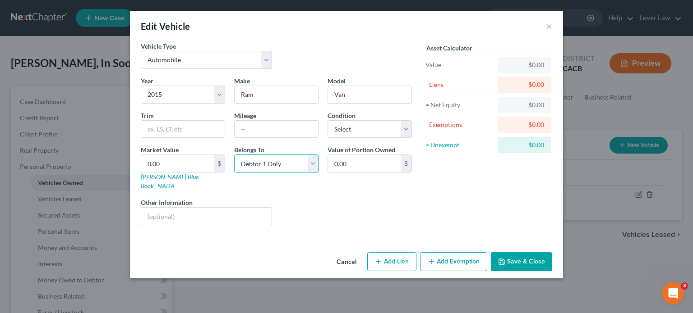
select select "4"
click at [234, 155] on select "Select Debtor 1 Only Debtor 2 Only Debtor 1 And Debtor 2 Only At Least One Of T…" at bounding box center [276, 164] width 84 height 18
click at [525, 255] on button "Save & Close" at bounding box center [521, 262] width 61 height 19
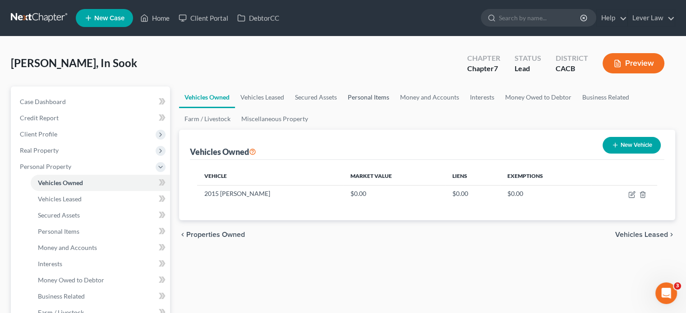
drag, startPoint x: 388, startPoint y: 97, endPoint x: 384, endPoint y: 115, distance: 18.8
click at [388, 97] on link "Personal Items" at bounding box center [368, 98] width 52 height 22
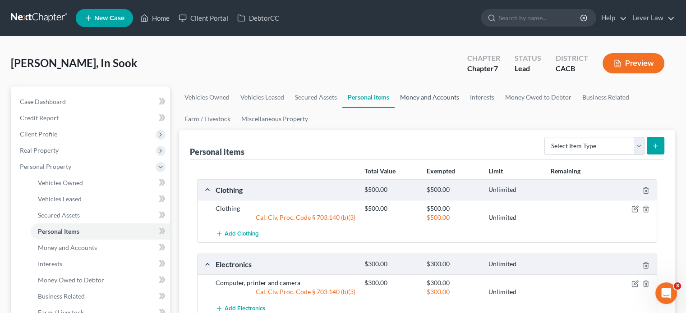
click at [424, 98] on link "Money and Accounts" at bounding box center [430, 98] width 70 height 22
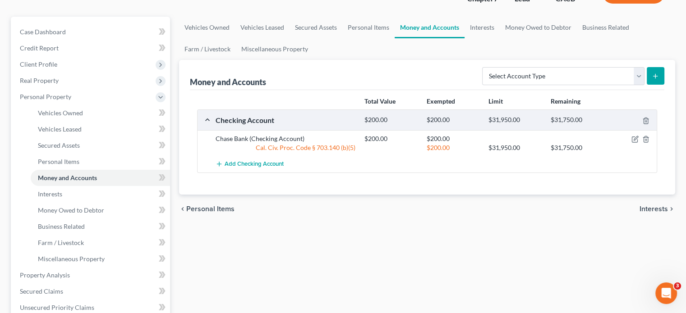
scroll to position [90, 0]
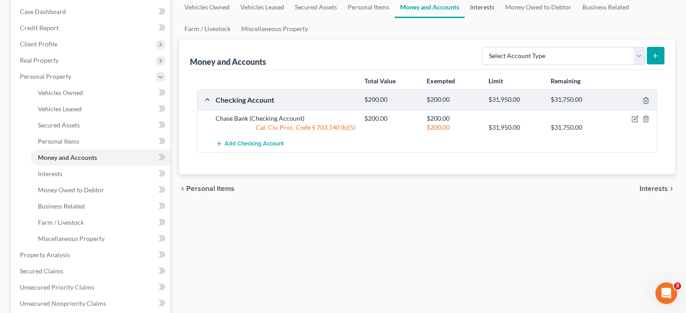
click at [489, 12] on link "Interests" at bounding box center [482, 7] width 35 height 22
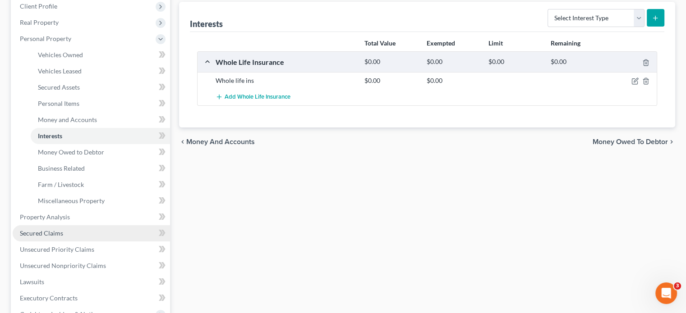
scroll to position [135, 0]
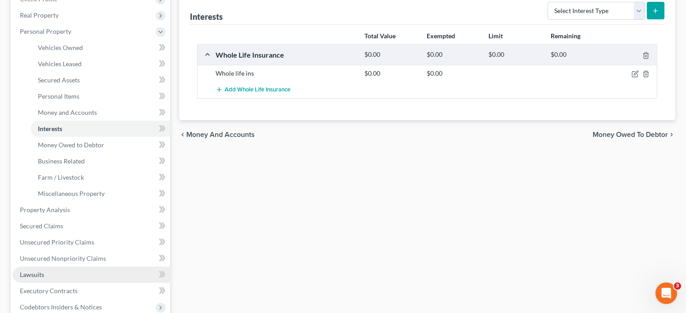
click at [27, 279] on link "Lawsuits" at bounding box center [91, 275] width 157 height 16
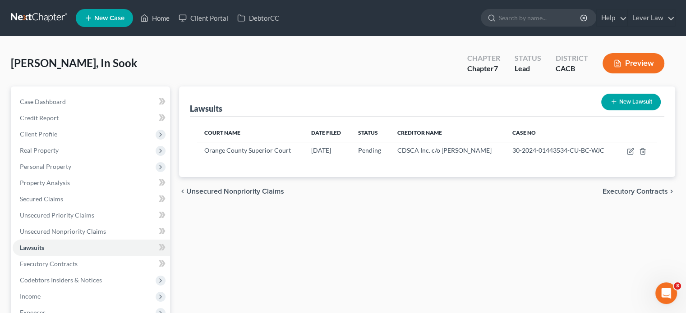
click at [625, 97] on button "New Lawsuit" at bounding box center [631, 102] width 60 height 17
select select "0"
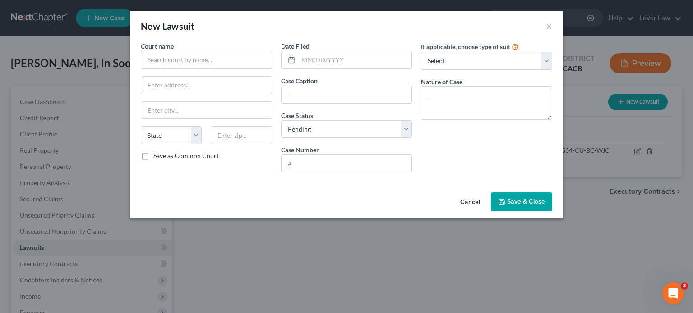
click at [477, 206] on button "Cancel" at bounding box center [470, 202] width 34 height 18
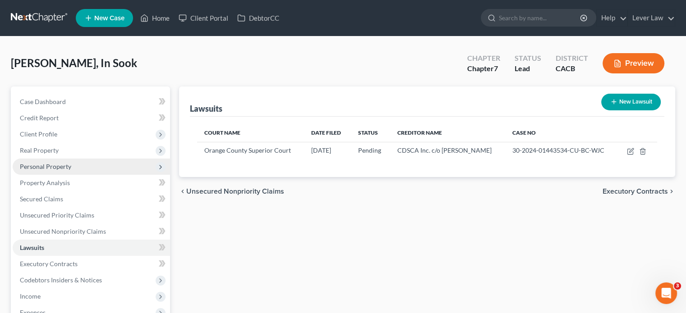
click at [59, 168] on span "Personal Property" at bounding box center [45, 167] width 51 height 8
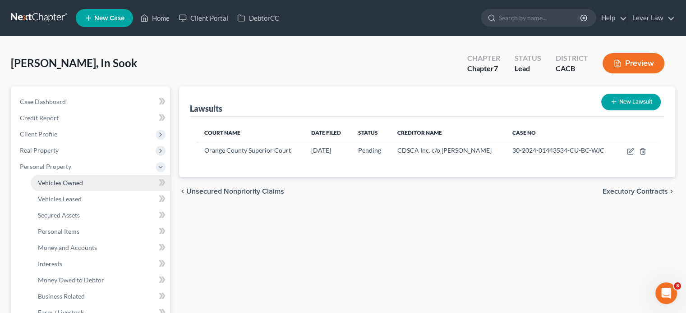
click at [62, 180] on span "Vehicles Owned" at bounding box center [60, 183] width 45 height 8
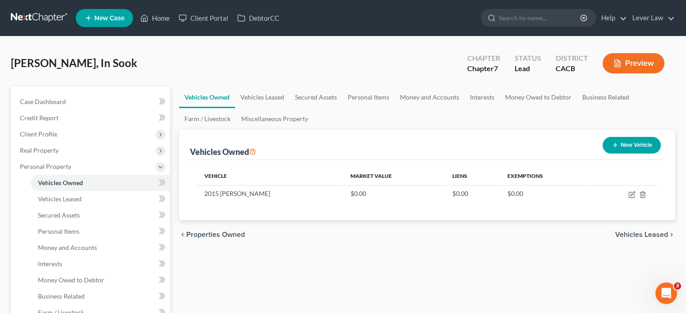
click at [375, 115] on ul "Vehicles Owned Vehicles Leased Secured Assets Personal Items Money and Accounts…" at bounding box center [427, 108] width 496 height 43
click at [382, 94] on link "Personal Items" at bounding box center [368, 98] width 52 height 22
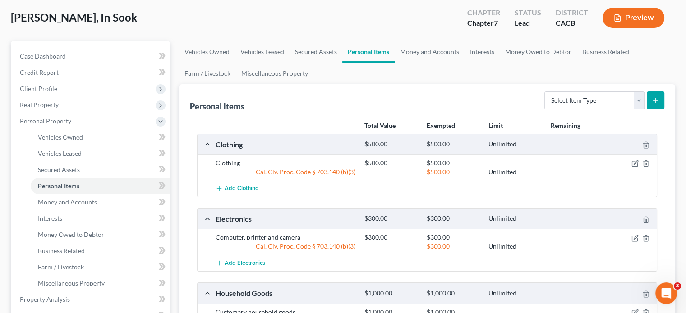
scroll to position [45, 0]
click at [430, 50] on link "Money and Accounts" at bounding box center [430, 52] width 70 height 22
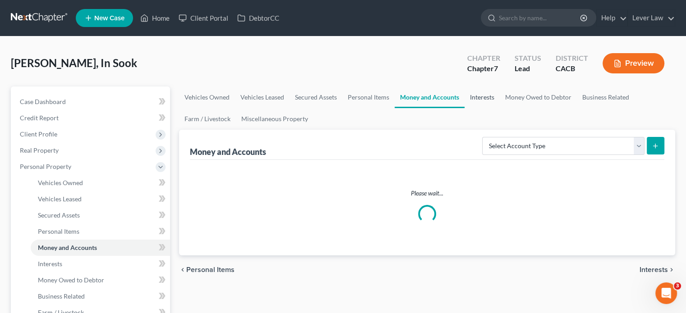
click at [487, 51] on div "Chapter Chapter 7" at bounding box center [483, 64] width 47 height 27
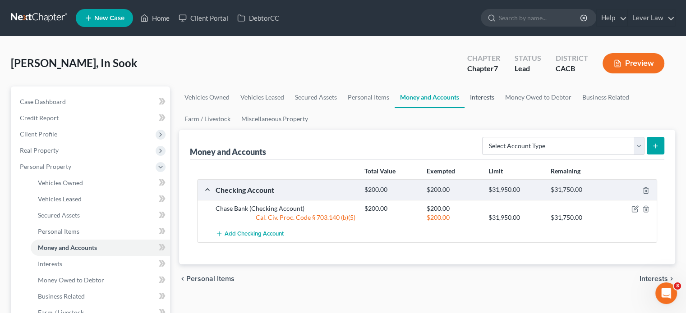
click at [482, 98] on link "Interests" at bounding box center [482, 98] width 35 height 22
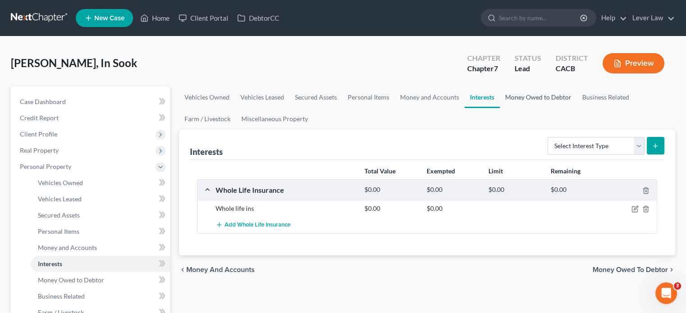
click at [537, 99] on link "Money Owed to Debtor" at bounding box center [538, 98] width 77 height 22
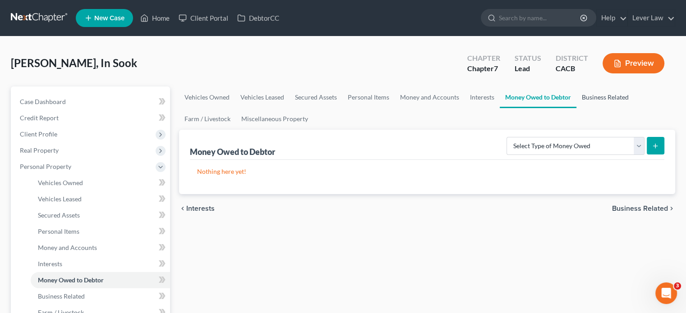
click at [598, 97] on link "Business Related" at bounding box center [605, 98] width 58 height 22
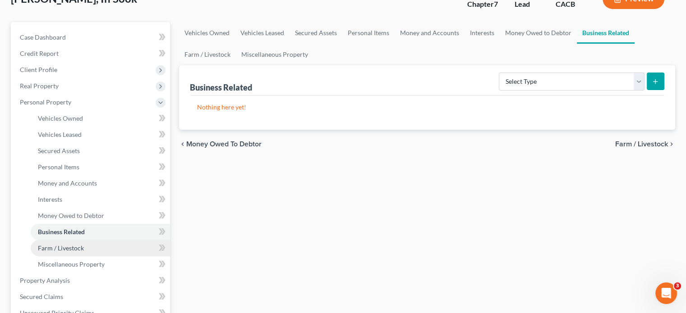
scroll to position [135, 0]
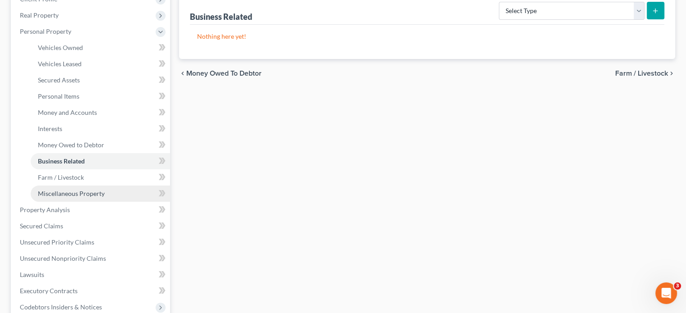
click at [86, 193] on span "Miscellaneous Property" at bounding box center [71, 194] width 67 height 8
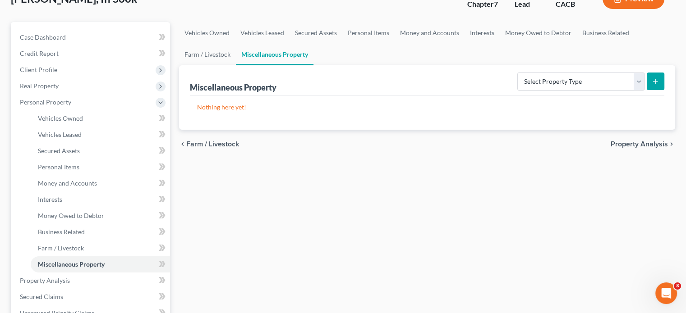
scroll to position [90, 0]
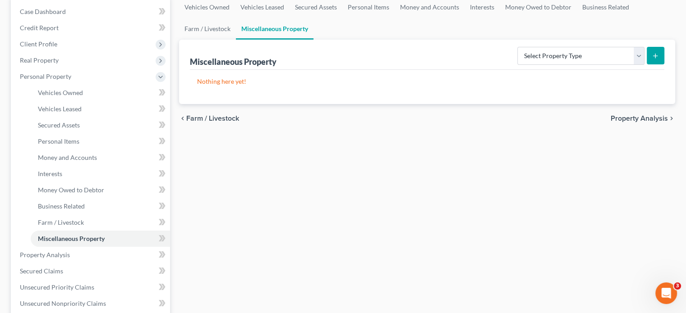
drag, startPoint x: 638, startPoint y: 171, endPoint x: 622, endPoint y: 149, distance: 26.8
click at [639, 171] on div "Vehicles Owned Vehicles Leased Secured Assets Personal Items Money and Accounts…" at bounding box center [427, 256] width 505 height 521
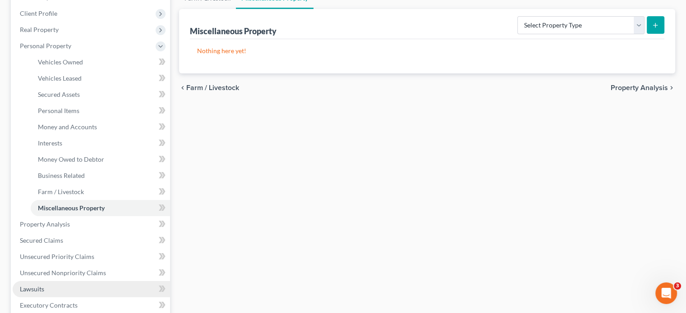
scroll to position [225, 0]
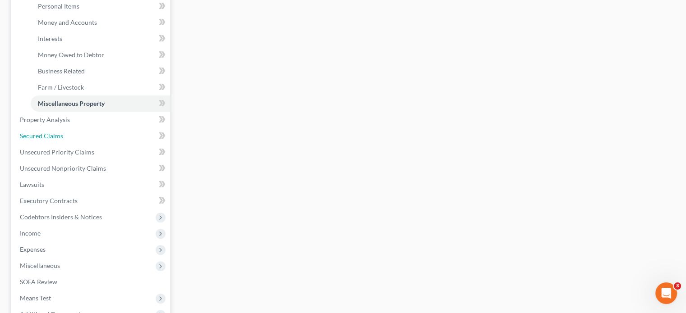
drag, startPoint x: 53, startPoint y: 138, endPoint x: 176, endPoint y: 135, distance: 123.2
click at [53, 138] on span "Secured Claims" at bounding box center [41, 136] width 43 height 8
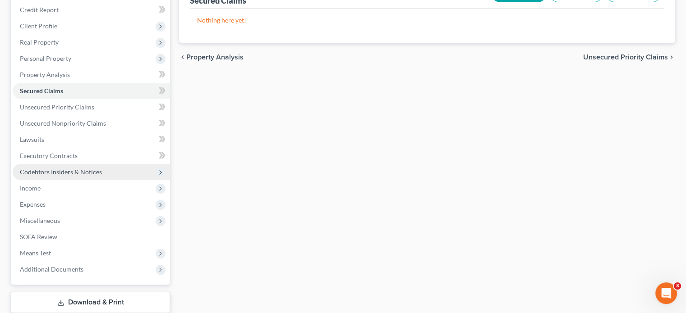
scroll to position [135, 0]
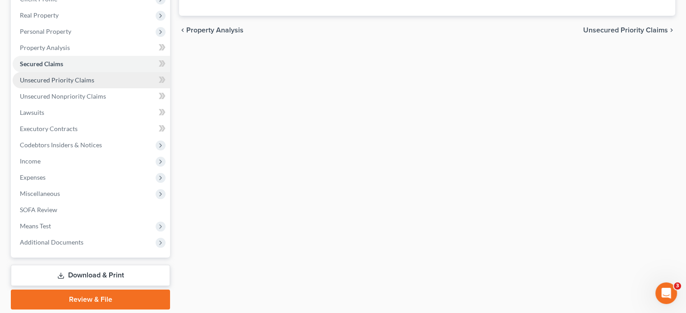
click at [58, 81] on span "Unsecured Priority Claims" at bounding box center [57, 80] width 74 height 8
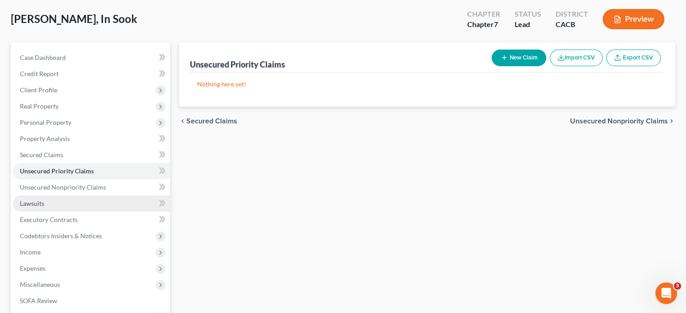
scroll to position [135, 0]
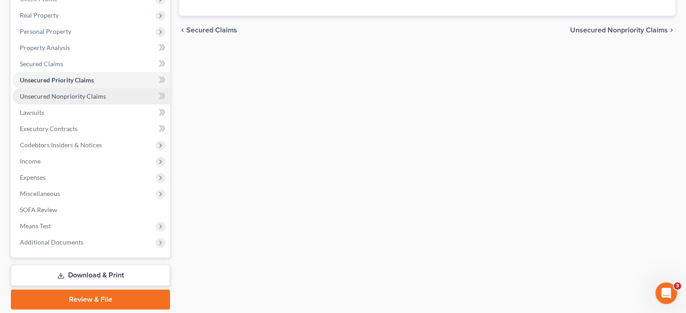
click at [120, 98] on link "Unsecured Nonpriority Claims" at bounding box center [91, 96] width 157 height 16
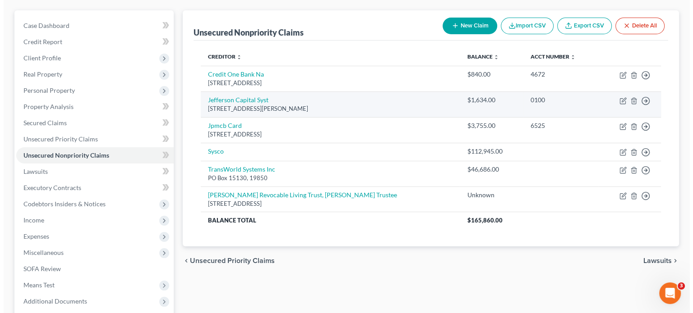
scroll to position [90, 0]
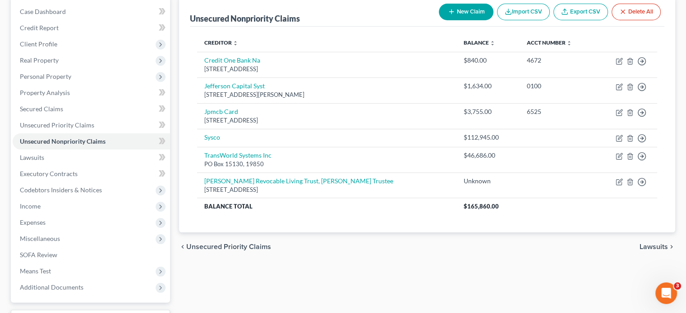
click at [471, 11] on button "New Claim" at bounding box center [466, 12] width 55 height 17
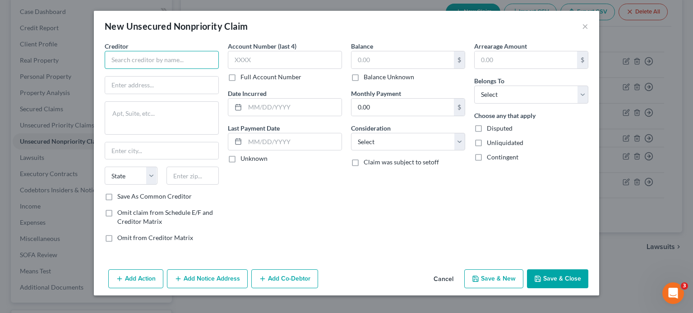
click at [199, 61] on input "text" at bounding box center [162, 60] width 114 height 18
type input "T"
type input "SLC International Inc. c/o Musick Peeler"
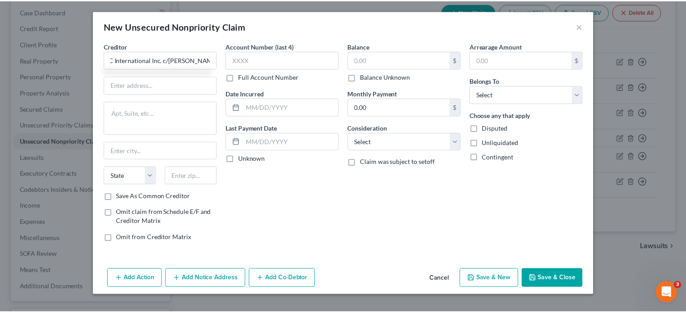
scroll to position [0, 0]
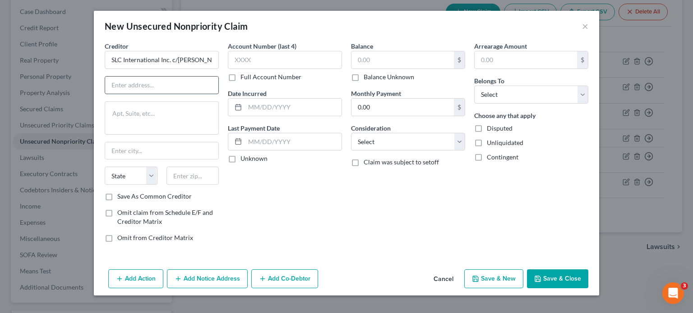
click at [146, 86] on input "text" at bounding box center [161, 85] width 113 height 17
type input "333 DS. S. Hope St. #2900"
click at [206, 171] on input "text" at bounding box center [192, 176] width 53 height 18
type input "90071"
drag, startPoint x: 345, startPoint y: 188, endPoint x: 375, endPoint y: 102, distance: 90.7
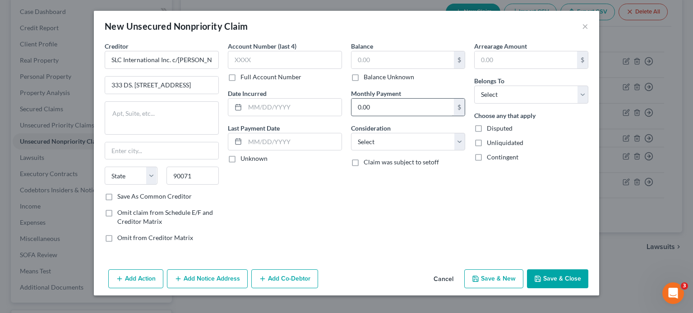
click at [346, 186] on div "Creditor * SLC International Inc. c/o Musick Peeler 333 DS. S. Hope St. #2900 S…" at bounding box center [346, 145] width 492 height 208
type input "Los Angeles"
select select "4"
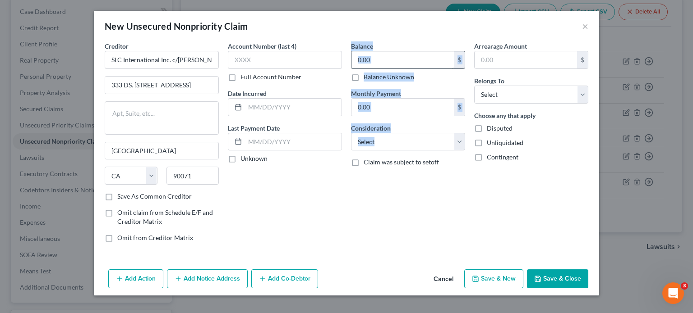
click at [390, 59] on input "text" at bounding box center [402, 59] width 102 height 17
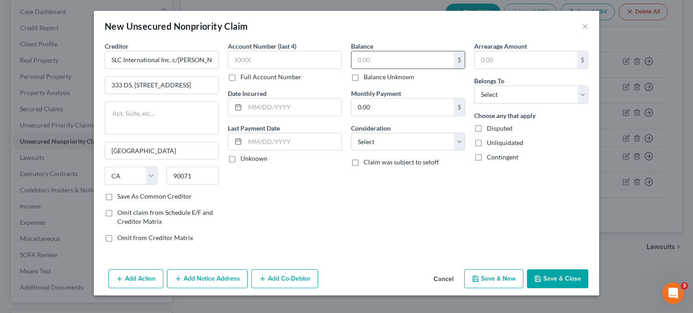
click at [389, 65] on input "text" at bounding box center [402, 59] width 102 height 17
type input "35,607"
drag, startPoint x: 524, startPoint y: 88, endPoint x: 526, endPoint y: 101, distance: 13.4
click at [524, 88] on select "Select Debtor 1 Only Debtor 2 Only Debtor 1 And Debtor 2 Only At Least One Of T…" at bounding box center [531, 95] width 114 height 18
select select "3"
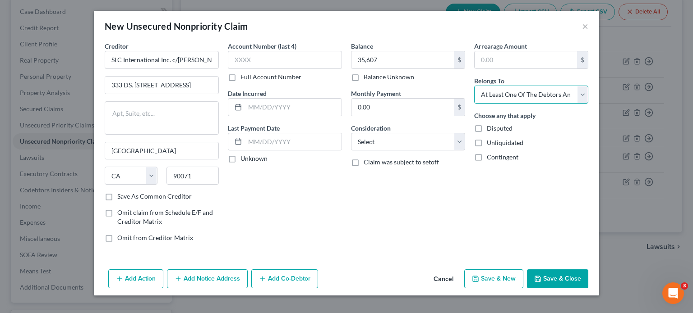
click at [474, 86] on select "Select Debtor 1 Only Debtor 2 Only Debtor 1 And Debtor 2 Only At Least One Of T…" at bounding box center [531, 95] width 114 height 18
click at [445, 147] on select "Select Cable / Satellite Services Collection Agency Credit Card Debt Debt Couns…" at bounding box center [408, 142] width 114 height 18
click at [365, 135] on select "Select Cable / Satellite Services Collection Agency Credit Card Debt Debt Couns…" at bounding box center [408, 142] width 114 height 18
click at [351, 133] on select "Select Cable / Satellite Services Collection Agency Credit Card Debt Debt Couns…" at bounding box center [408, 142] width 114 height 18
drag, startPoint x: 410, startPoint y: 140, endPoint x: 409, endPoint y: 133, distance: 7.2
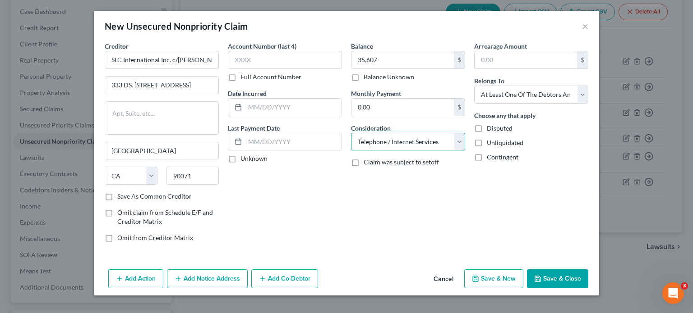
click at [409, 138] on select "Select Cable / Satellite Services Collection Agency Credit Card Debt Debt Couns…" at bounding box center [408, 142] width 114 height 18
select select "18"
click at [351, 133] on select "Select Cable / Satellite Services Collection Agency Credit Card Debt Debt Couns…" at bounding box center [408, 142] width 114 height 18
click at [557, 283] on button "Save & Close" at bounding box center [557, 279] width 61 height 19
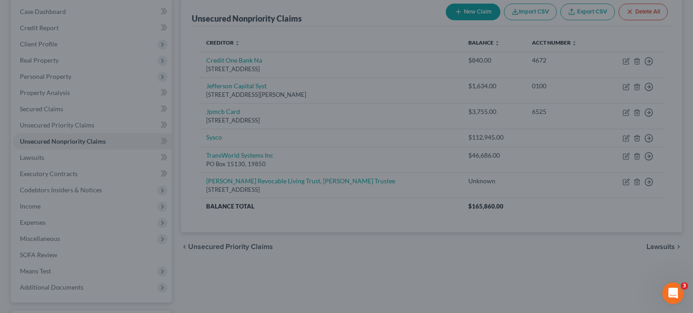
type input "35,607.00"
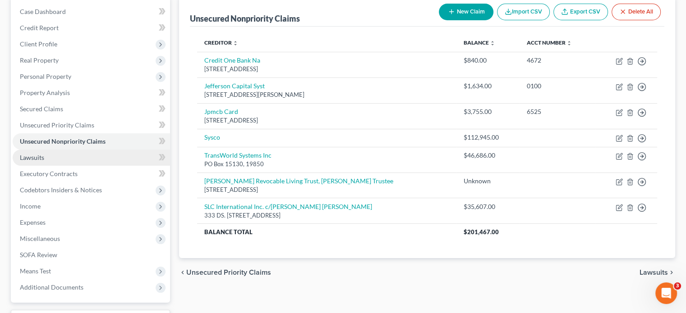
drag, startPoint x: 58, startPoint y: 154, endPoint x: 109, endPoint y: 163, distance: 51.8
click at [58, 154] on link "Lawsuits" at bounding box center [91, 158] width 157 height 16
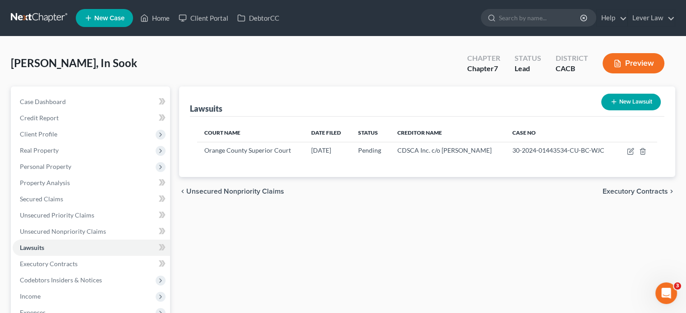
click at [641, 102] on button "New Lawsuit" at bounding box center [631, 102] width 60 height 17
select select "0"
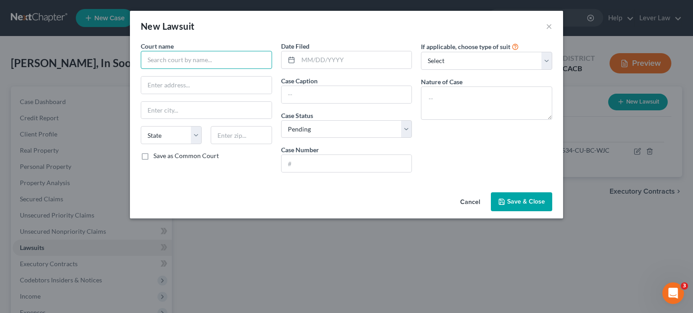
click at [207, 58] on input "text" at bounding box center [206, 60] width 131 height 18
type input "O"
type input "Superior Court of Orange County"
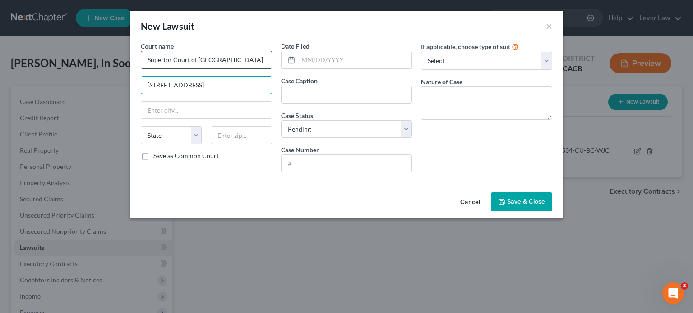
type input "700 Civic Center West"
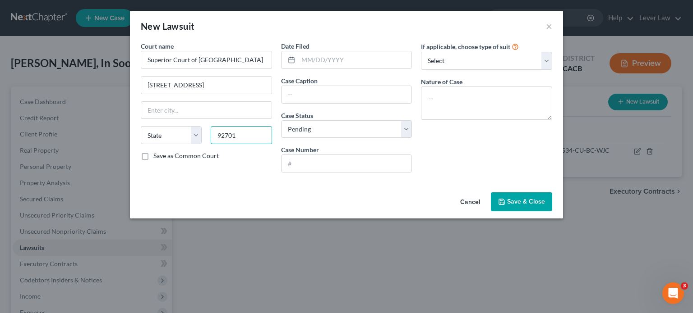
type input "92701"
drag, startPoint x: 230, startPoint y: 169, endPoint x: 280, endPoint y: 133, distance: 61.1
click at [230, 167] on div "Court name * Superior Court of Orange County 700 Civic Center West State AL AK …" at bounding box center [206, 110] width 140 height 138
type input "Santa Ana"
select select "4"
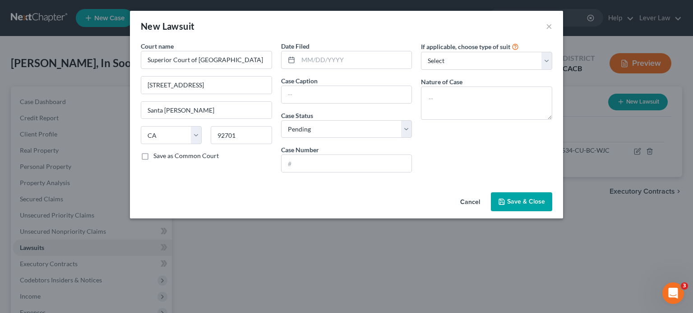
click at [307, 138] on div "Date Filed Case Caption Case Status * Select Pending On Appeal Concluded Case N…" at bounding box center [346, 110] width 140 height 138
click at [314, 132] on select "Select Pending On Appeal Concluded" at bounding box center [346, 129] width 131 height 18
select select "2"
click at [281, 120] on select "Select Pending On Appeal Concluded" at bounding box center [346, 129] width 131 height 18
drag, startPoint x: 336, startPoint y: 60, endPoint x: 332, endPoint y: 63, distance: 4.8
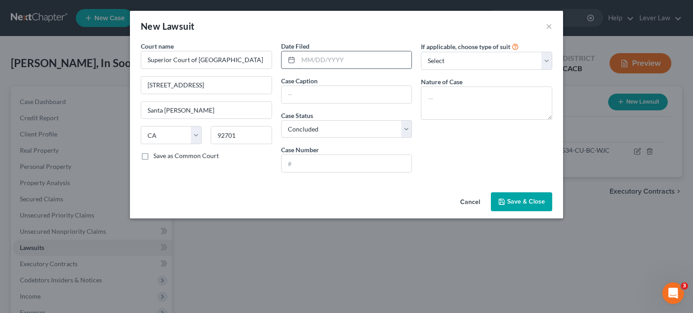
click at [336, 60] on input "text" at bounding box center [355, 59] width 114 height 17
type input "[DATE]"
click at [343, 90] on input "text" at bounding box center [346, 94] width 130 height 17
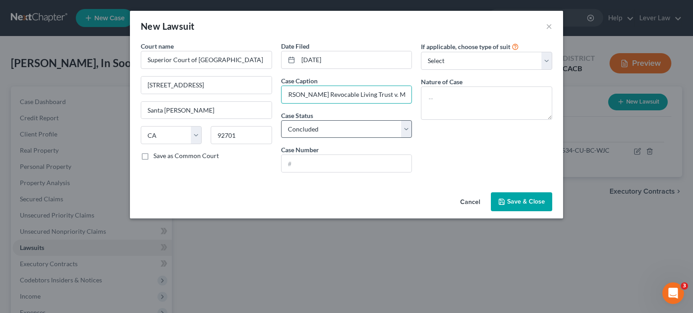
scroll to position [0, 11]
type input "Yee Pak Revocable Living Trust v. Meatbox et al"
click at [350, 133] on select "Select Pending On Appeal Concluded" at bounding box center [346, 129] width 131 height 18
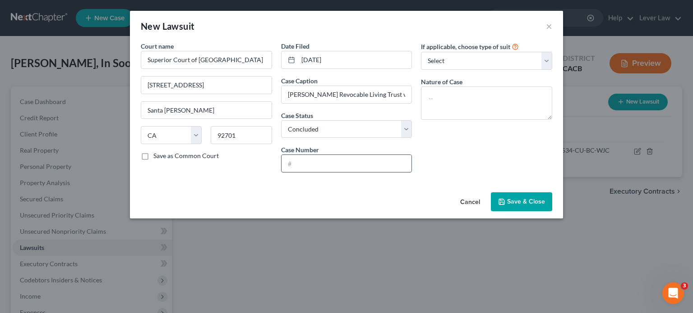
click at [331, 167] on input "text" at bounding box center [346, 163] width 130 height 17
type input "30-2025-01456432-CU-CL-CJC"
click at [535, 67] on select "Select Repossession Garnishment Foreclosure Attached, Seized, Or Levied Other" at bounding box center [486, 61] width 131 height 18
select select "4"
click at [421, 52] on select "Select Repossession Garnishment Foreclosure Attached, Seized, Or Levied Other" at bounding box center [486, 61] width 131 height 18
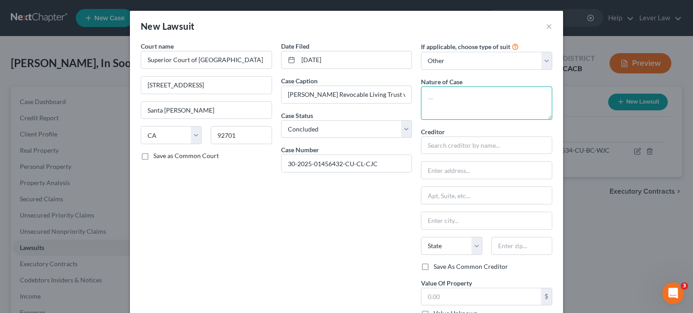
click at [478, 94] on textarea at bounding box center [486, 103] width 131 height 33
type textarea "o"
type textarea "Collections for breach of commercial lease"
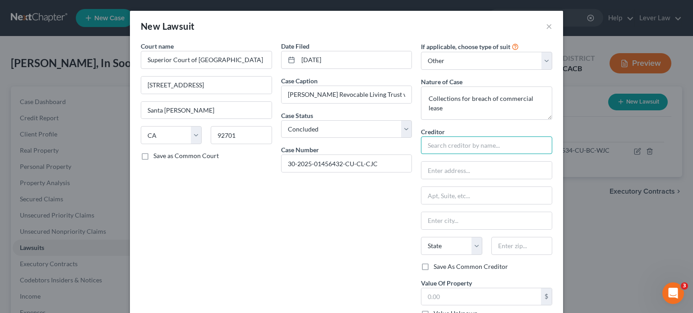
click at [497, 149] on input "text" at bounding box center [486, 146] width 131 height 18
type input "Greenbaum Law Group"
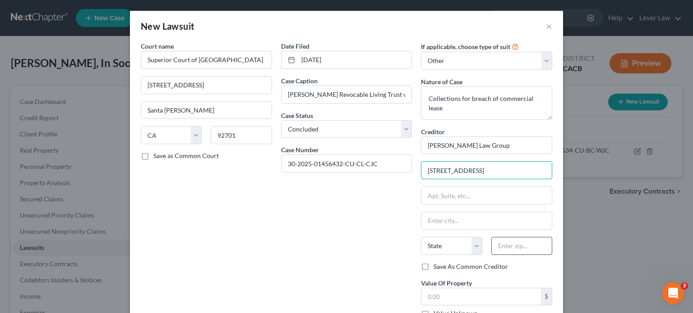
type input "160 Newport Center Drive 110"
drag, startPoint x: 511, startPoint y: 236, endPoint x: 512, endPoint y: 242, distance: 5.4
click at [511, 241] on div "Creditor * Greenbaum Law Group 160 Newport Center Drive 110 State AL AK AR AZ C…" at bounding box center [486, 194] width 131 height 135
click at [496, 245] on input "text" at bounding box center [521, 246] width 61 height 18
click at [519, 268] on div "Save As Common Creditor" at bounding box center [486, 266] width 131 height 9
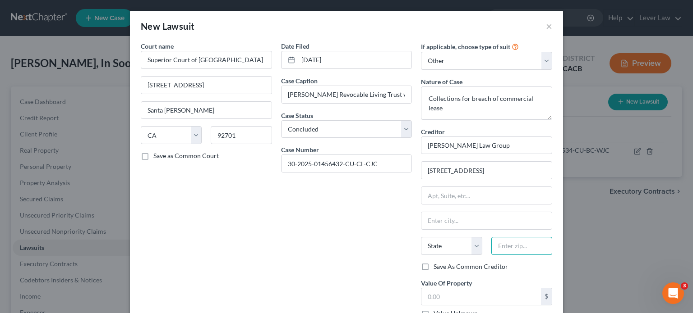
drag, startPoint x: 495, startPoint y: 239, endPoint x: 501, endPoint y: 248, distance: 11.0
click at [495, 243] on input "text" at bounding box center [521, 246] width 61 height 18
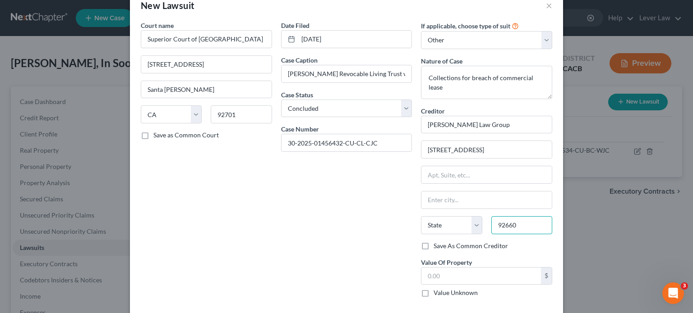
scroll to position [45, 0]
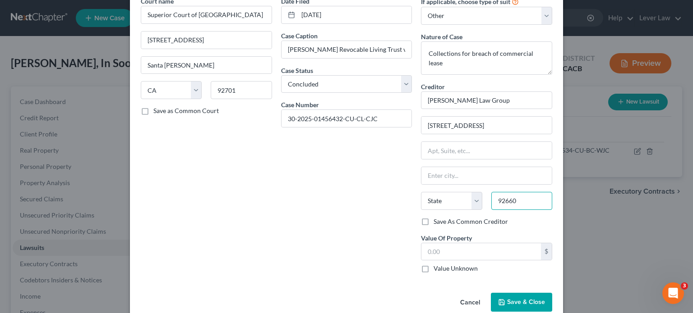
type input "92660"
click at [507, 299] on span "Save & Close" at bounding box center [526, 303] width 38 height 8
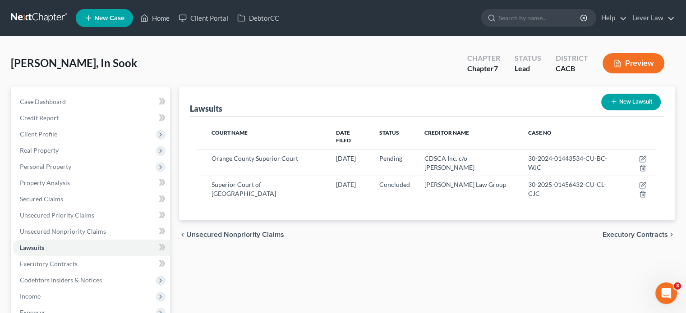
click at [629, 107] on button "New Lawsuit" at bounding box center [631, 102] width 60 height 17
select select "0"
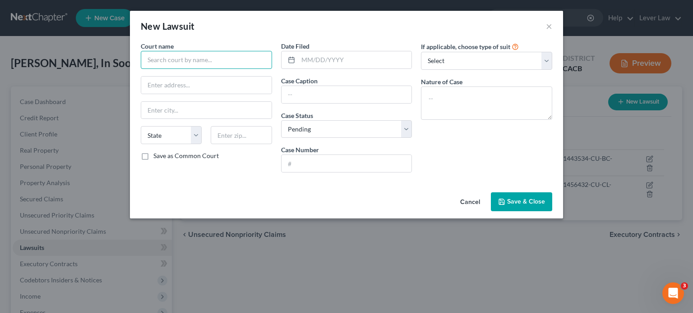
click at [202, 57] on input "text" at bounding box center [206, 60] width 131 height 18
type input "Superior Court of Orange County"
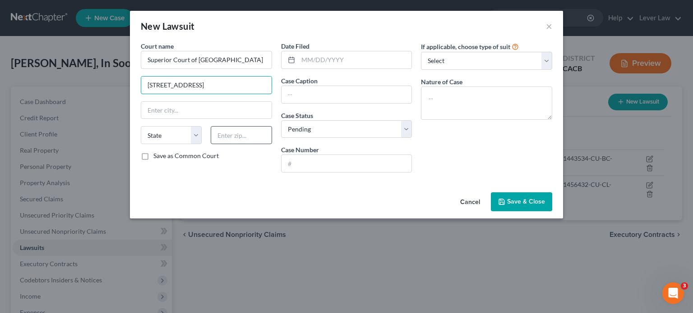
type input "700 Civic Center West"
click at [253, 142] on input "text" at bounding box center [241, 135] width 61 height 18
type input "92701"
click at [355, 101] on input "text" at bounding box center [346, 94] width 130 height 17
type input "Santa Ana"
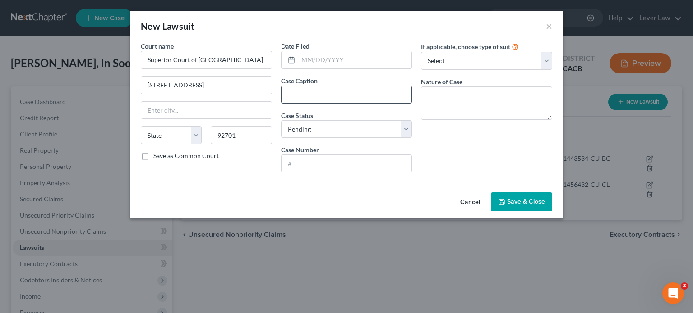
select select "4"
type input "Sysco v."
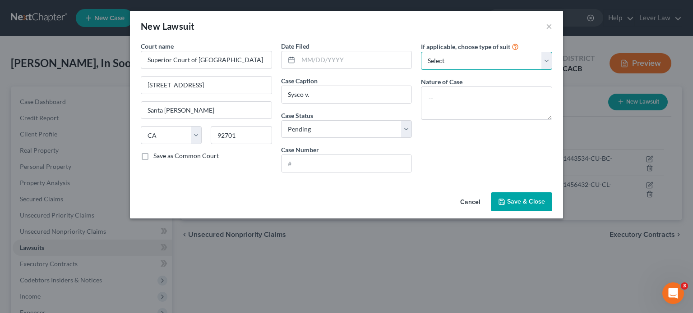
drag, startPoint x: 518, startPoint y: 60, endPoint x: 489, endPoint y: 68, distance: 29.9
click at [512, 60] on select "Select Repossession Garnishment Foreclosure Attached, Seized, Or Levied Other" at bounding box center [486, 61] width 131 height 18
select select "4"
click at [421, 52] on select "Select Repossession Garnishment Foreclosure Attached, Seized, Or Levied Other" at bounding box center [486, 61] width 131 height 18
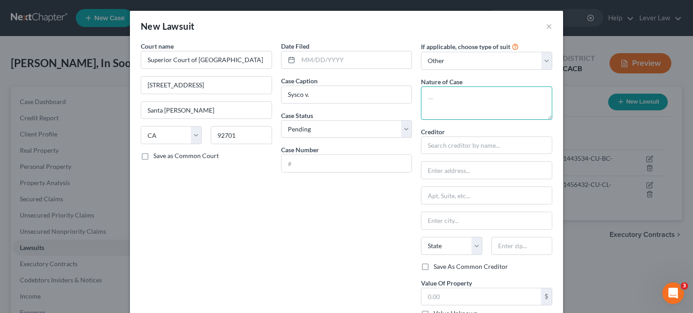
drag, startPoint x: 462, startPoint y: 114, endPoint x: 466, endPoint y: 109, distance: 6.7
click at [462, 113] on textarea at bounding box center [486, 103] width 131 height 33
type textarea "Collections"
drag, startPoint x: 353, startPoint y: 130, endPoint x: 349, endPoint y: 135, distance: 6.4
click at [353, 130] on select "Select Pending On Appeal Concluded" at bounding box center [346, 129] width 131 height 18
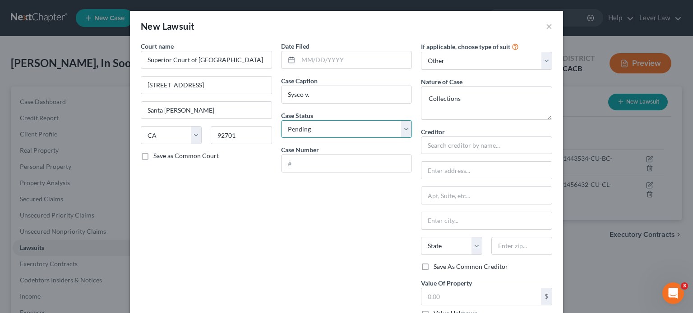
select select "2"
click at [281, 120] on select "Select Pending On Appeal Concluded" at bounding box center [346, 129] width 131 height 18
click at [319, 166] on input "text" at bounding box center [346, 163] width 130 height 17
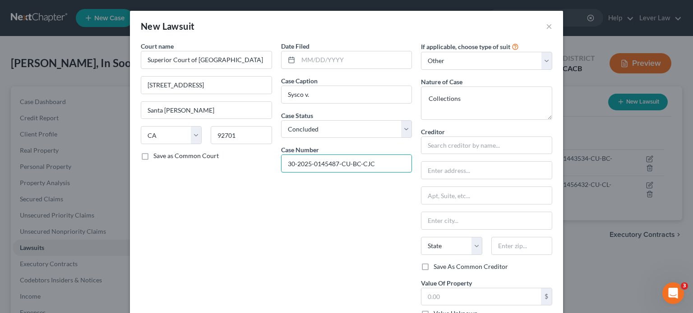
type input "30-2025-0145487-CU-BC-CJC"
drag, startPoint x: 335, startPoint y: 128, endPoint x: 331, endPoint y: 133, distance: 6.5
click at [335, 128] on select "Select Pending On Appeal Concluded" at bounding box center [346, 129] width 131 height 18
select select "0"
click at [281, 120] on select "Select Pending On Appeal Concluded" at bounding box center [346, 129] width 131 height 18
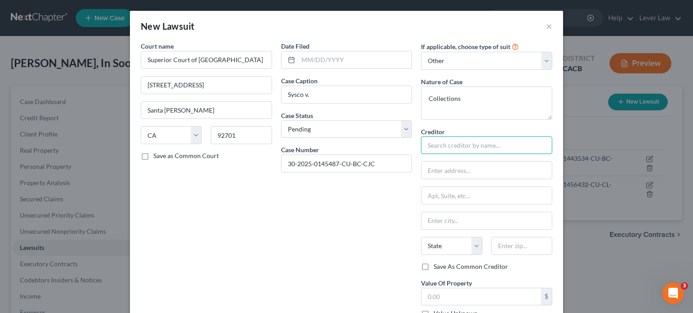
click at [469, 151] on input "text" at bounding box center [486, 146] width 131 height 18
click at [342, 62] on input "text" at bounding box center [355, 59] width 114 height 17
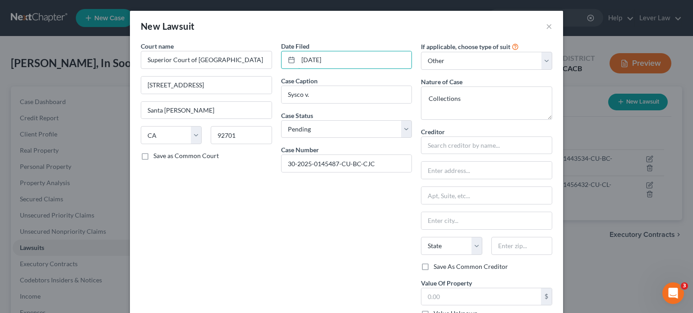
type input "01/22/2025"
click at [477, 136] on div "Creditor *" at bounding box center [486, 141] width 131 height 28
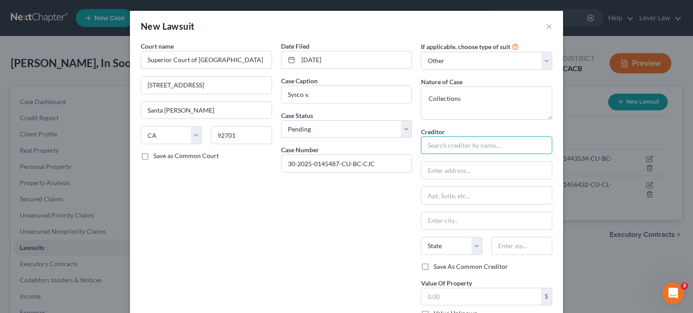
click at [475, 149] on input "text" at bounding box center [486, 146] width 131 height 18
click at [491, 148] on input "text" at bounding box center [486, 146] width 131 height 18
type input "SYSCO c/o Gary Bemis"
type input "L"
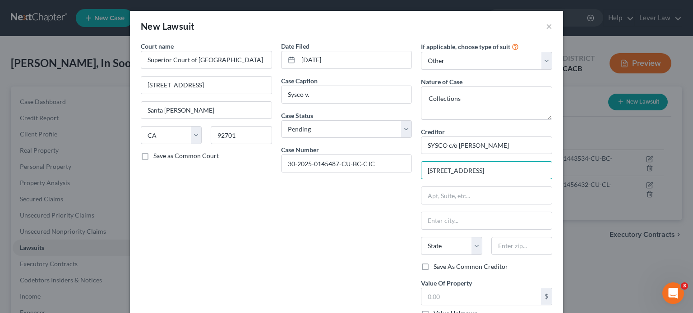
type input "3870 La Sierra Avenue #239"
drag, startPoint x: 520, startPoint y: 231, endPoint x: 519, endPoint y: 238, distance: 7.2
click at [520, 236] on div "Creditor * SYSCO c/o Gary Bemis 3870 La Sierra Avenue #239 State AL AK AR AZ CA…" at bounding box center [486, 194] width 131 height 135
click at [519, 239] on input "text" at bounding box center [521, 246] width 61 height 18
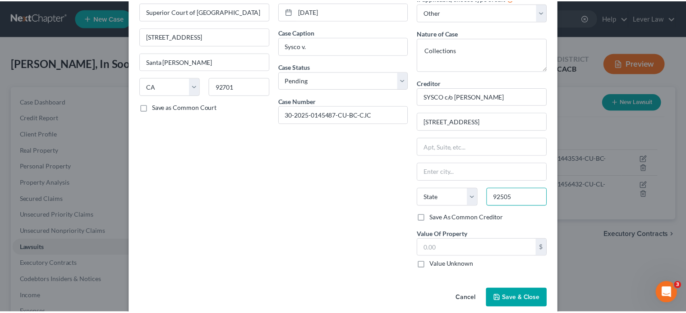
scroll to position [60, 0]
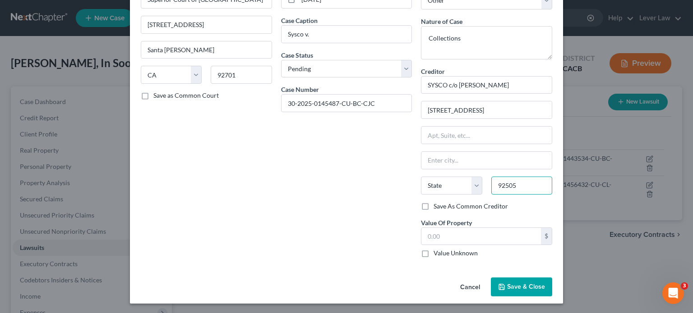
type input "92505"
click at [528, 289] on span "Save & Close" at bounding box center [526, 287] width 38 height 8
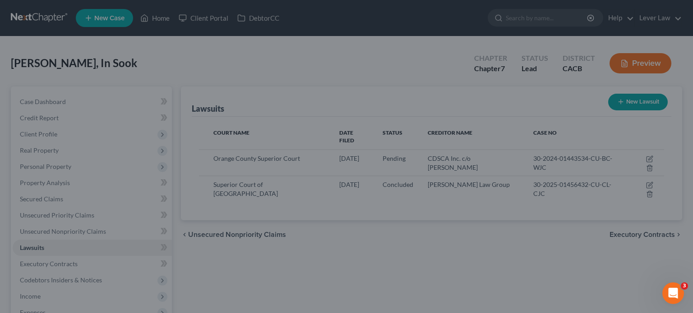
type input "Riverside"
select select "4"
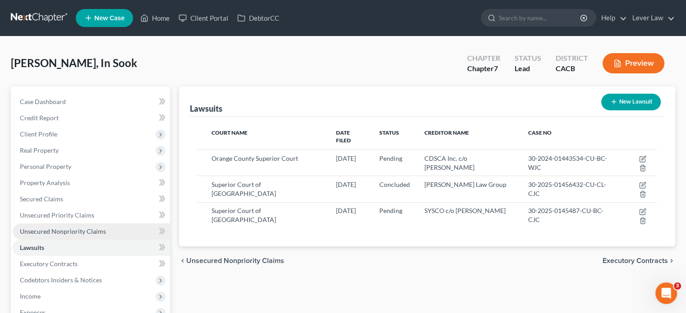
click at [60, 238] on link "Unsecured Nonpriority Claims" at bounding box center [91, 232] width 157 height 16
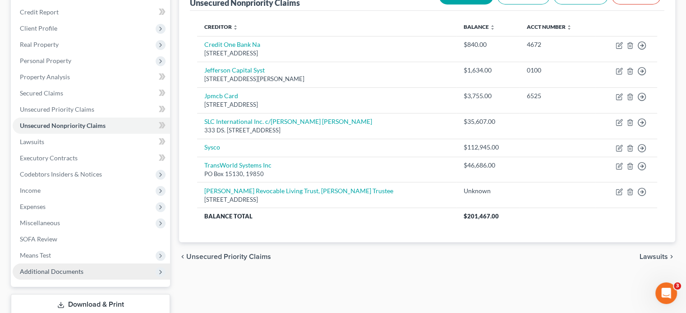
scroll to position [165, 0]
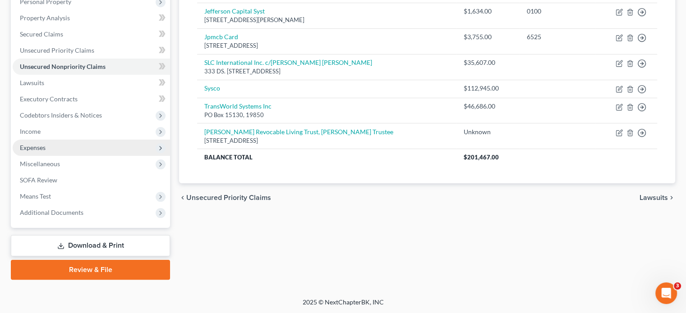
click at [44, 151] on span "Expenses" at bounding box center [33, 148] width 26 height 8
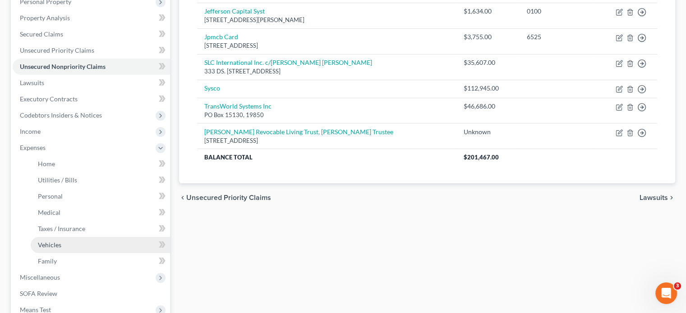
click at [63, 244] on link "Vehicles" at bounding box center [100, 245] width 139 height 16
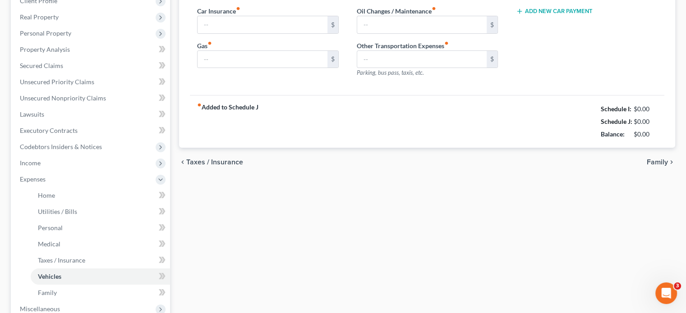
type input "400.00"
type input "200.00"
type input "25.00"
type input "0.00"
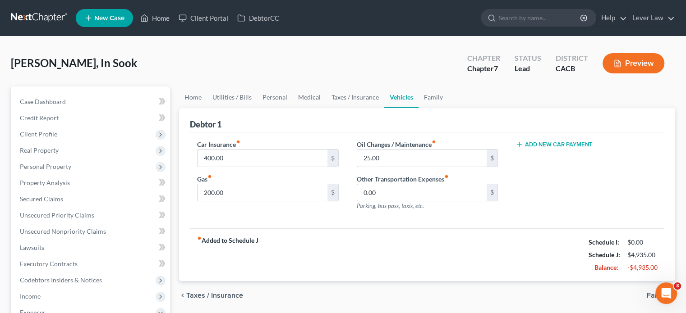
click at [557, 144] on button "Add New Car Payment" at bounding box center [554, 144] width 77 height 7
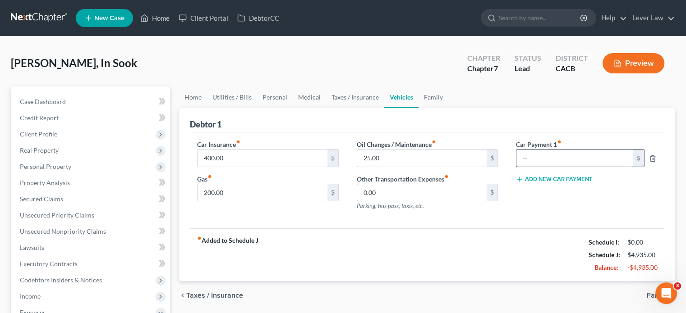
click at [556, 159] on input "text" at bounding box center [574, 158] width 117 height 17
type input "279.80"
click at [414, 268] on div "fiber_manual_record Added to Schedule J Schedule I: $0.00 Schedule J: $5,214.80…" at bounding box center [427, 255] width 474 height 53
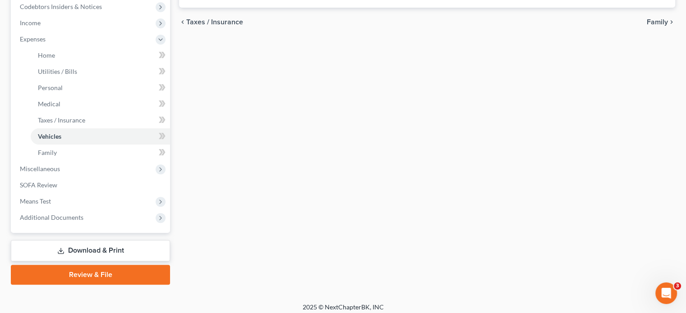
scroll to position [279, 0]
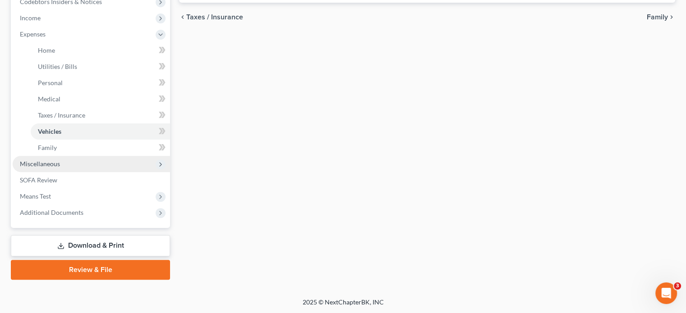
click at [53, 167] on span "Miscellaneous" at bounding box center [40, 164] width 40 height 8
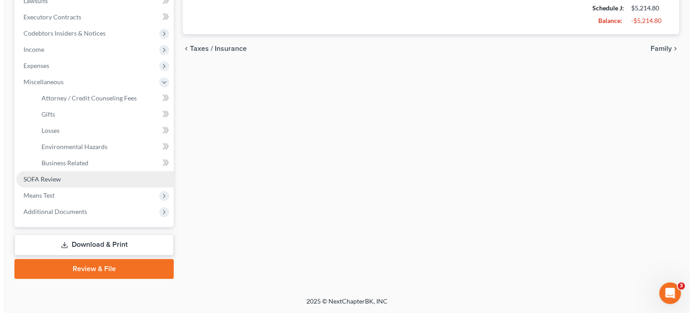
scroll to position [246, 0]
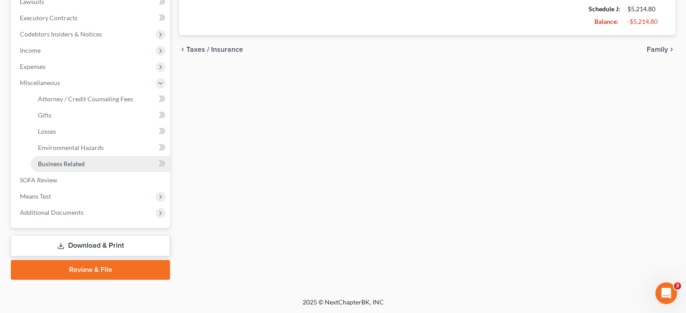
click at [57, 168] on link "Business Related" at bounding box center [100, 164] width 139 height 16
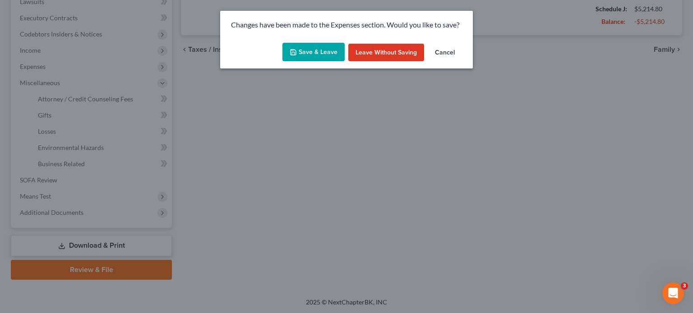
click at [305, 51] on button "Save & Leave" at bounding box center [313, 52] width 62 height 19
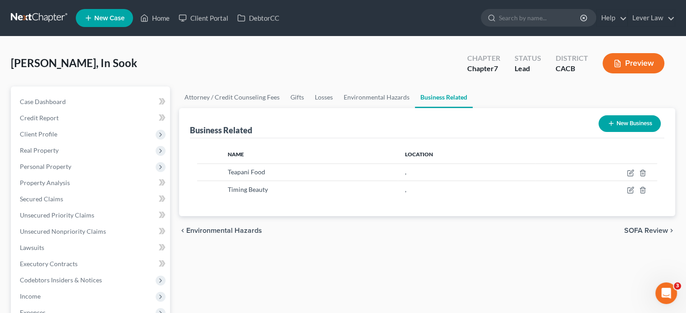
click at [627, 123] on button "New Business" at bounding box center [629, 123] width 62 height 17
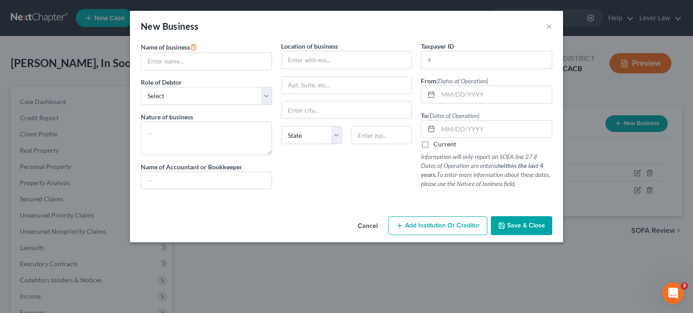
click at [363, 224] on button "Cancel" at bounding box center [367, 226] width 34 height 18
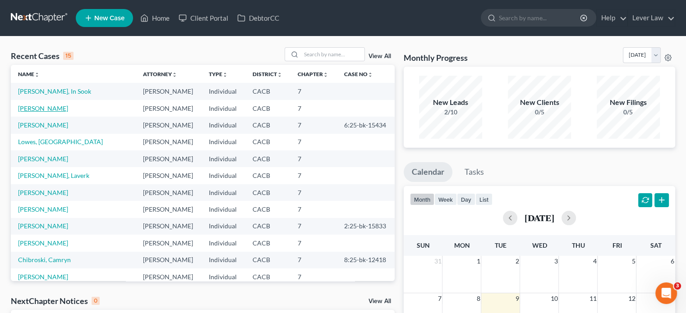
click at [41, 111] on link "[PERSON_NAME]" at bounding box center [43, 109] width 50 height 8
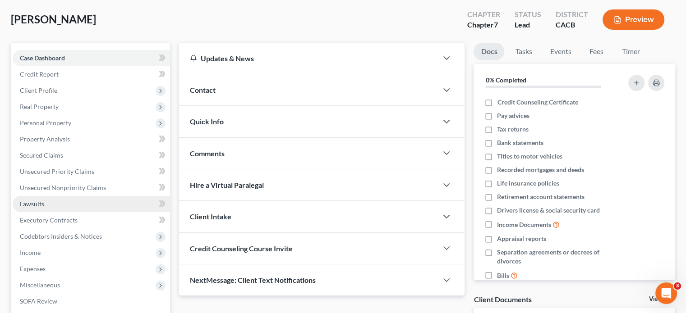
scroll to position [45, 0]
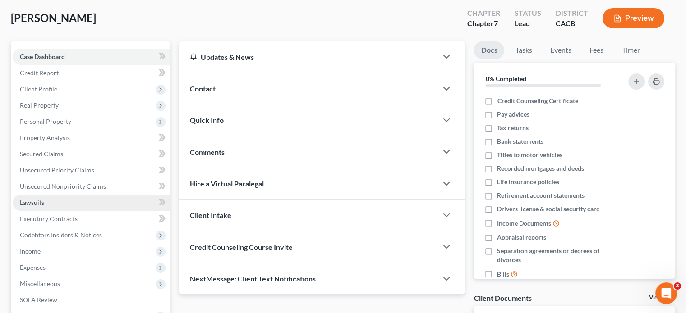
click at [51, 203] on link "Lawsuits" at bounding box center [91, 203] width 157 height 16
